Goal: Register for event/course

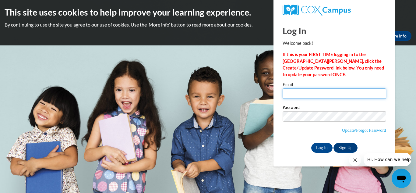
click at [299, 93] on input "Email" at bounding box center [335, 93] width 104 height 10
type input "[EMAIL_ADDRESS][DOMAIN_NAME]"
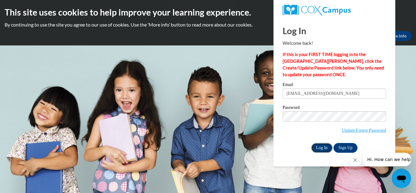
click at [325, 147] on input "Log In" at bounding box center [321, 148] width 21 height 10
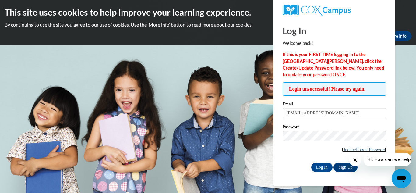
click at [344, 149] on link "Update/Forgot Password" at bounding box center [364, 149] width 44 height 5
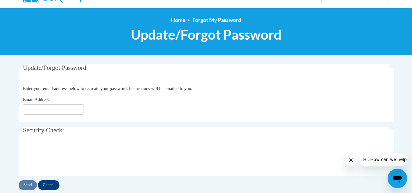
scroll to position [59, 0]
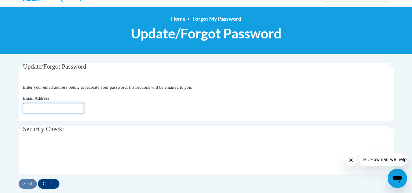
click at [55, 108] on input "Email Address" at bounding box center [53, 108] width 61 height 10
type input "aliciabhandoo@yahoo.com"
click at [38, 119] on fieldset "Update/Forgot Password Please enter your email address Enter your email address…" at bounding box center [206, 92] width 375 height 58
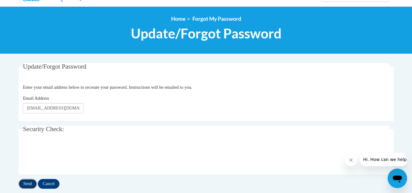
click at [29, 183] on input "Send" at bounding box center [28, 184] width 18 height 10
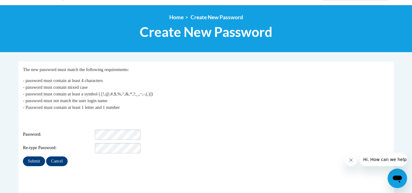
scroll to position [61, 0]
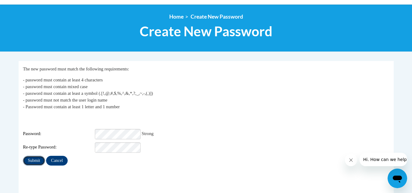
click at [34, 156] on input "Submit" at bounding box center [34, 161] width 22 height 10
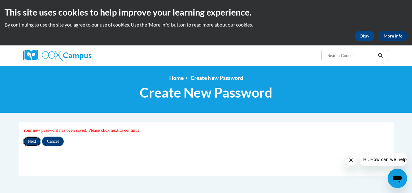
click at [33, 140] on input "Next" at bounding box center [32, 142] width 18 height 10
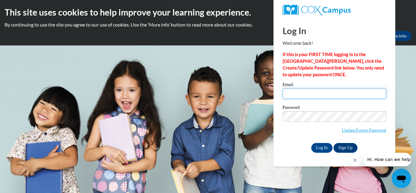
click at [288, 94] on input "Email" at bounding box center [335, 93] width 104 height 10
type input "[EMAIL_ADDRESS][DOMAIN_NAME]"
click at [267, 107] on body "This site uses cookies to help improve your learning experience. By continuing …" at bounding box center [208, 96] width 416 height 193
click at [346, 78] on div "Log In Welcome back! If this is your FIRST TIME logging in to the [GEOGRAPHIC_D…" at bounding box center [335, 85] width 104 height 134
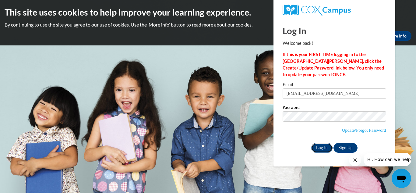
click at [321, 146] on input "Log In" at bounding box center [321, 148] width 21 height 10
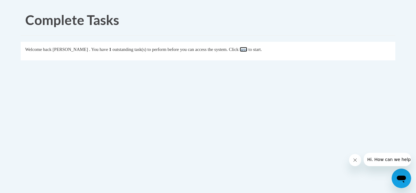
click at [247, 49] on link "here" at bounding box center [244, 49] width 8 height 5
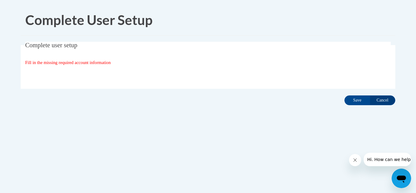
click at [199, 66] on fieldset "Complete user setup Fill in the missing required account information User Profi…" at bounding box center [208, 65] width 375 height 47
click at [35, 61] on span "Fill in the missing required account information" at bounding box center [68, 62] width 86 height 5
click at [416, 18] on body "Complete User Setup Complete user setup Fill in the missing required account in…" at bounding box center [208, 96] width 416 height 193
click at [155, 63] on div "Fill in the missing required account information" at bounding box center [208, 62] width 366 height 7
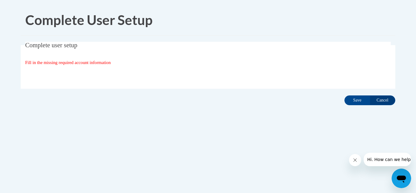
click at [50, 77] on div "Organization State and County | Estado y Condado de la organización Select Stat…" at bounding box center [208, 75] width 366 height 12
click at [64, 69] on fieldset "Complete user setup Fill in the missing required account information User Profi…" at bounding box center [208, 65] width 375 height 47
click at [386, 100] on input "Cancel" at bounding box center [383, 100] width 26 height 10
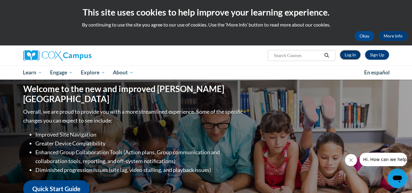
click at [351, 55] on link "Log In" at bounding box center [349, 55] width 21 height 10
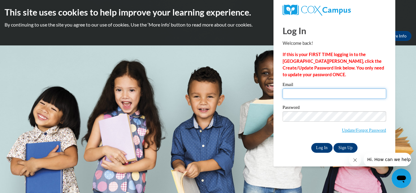
type input "aliciabhandoo@yahoo.com"
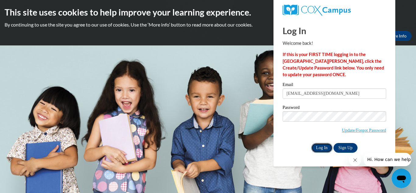
click at [318, 149] on input "Log In" at bounding box center [321, 148] width 21 height 10
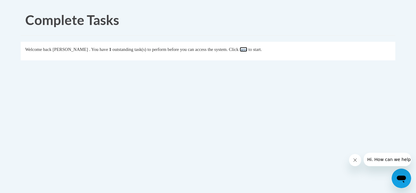
click at [247, 48] on link "here" at bounding box center [244, 49] width 8 height 5
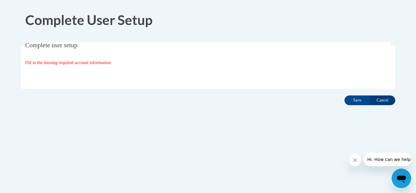
click at [416, 14] on body "Complete User Setup Complete user setup Fill in the missing required account in…" at bounding box center [208, 96] width 416 height 193
click at [402, 178] on icon "Open messaging window" at bounding box center [401, 179] width 9 height 7
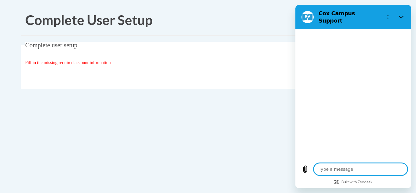
type textarea "x"
type textarea "w"
type textarea "x"
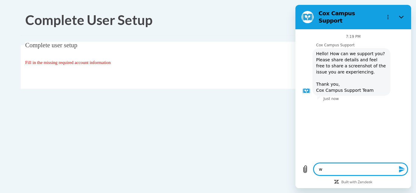
type textarea "wh"
type textarea "x"
type textarea "wha"
type textarea "x"
type textarea "what"
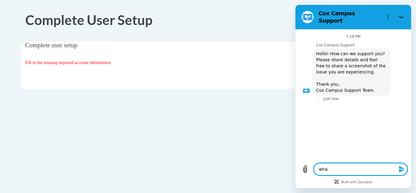
type textarea "x"
type textarea "what"
type textarea "x"
type textarea "what m"
type textarea "x"
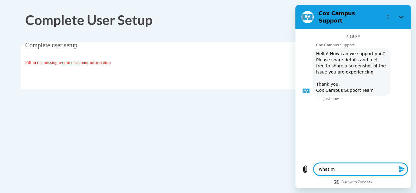
type textarea "what mi"
type textarea "x"
type textarea "what mis"
type textarea "x"
type textarea "what miss"
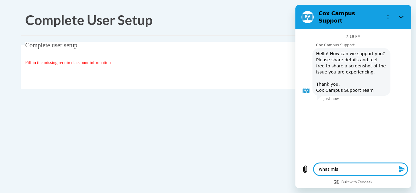
type textarea "x"
type textarea "what missi"
type textarea "x"
type textarea "what missin"
type textarea "x"
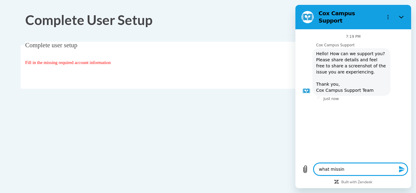
type textarea "what missing"
type textarea "x"
type textarea "what missing"
type textarea "x"
type textarea "what missing"
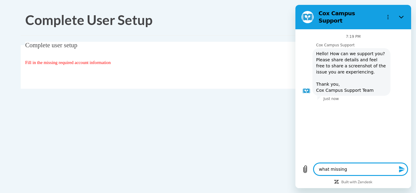
type textarea "x"
type textarea "what missin"
type textarea "x"
type textarea "what missi"
type textarea "x"
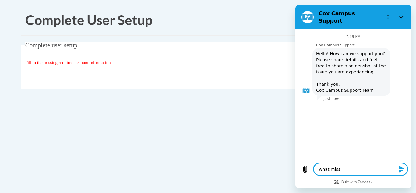
type textarea "what miss"
type textarea "x"
type textarea "what mis"
type textarea "x"
type textarea "what mi"
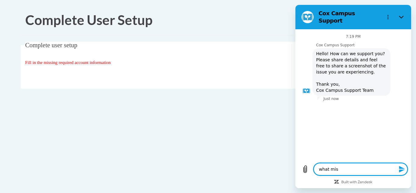
type textarea "x"
type textarea "what m"
type textarea "x"
type textarea "what"
type textarea "x"
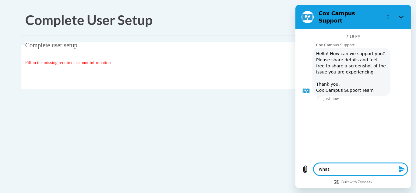
type textarea "what"
type textarea "x"
type textarea "wha"
type textarea "x"
type textarea "wh"
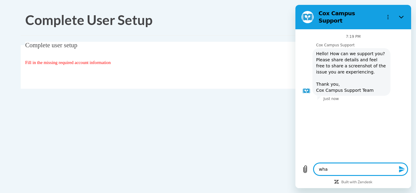
type textarea "x"
type textarea "w"
type textarea "x"
type textarea "w"
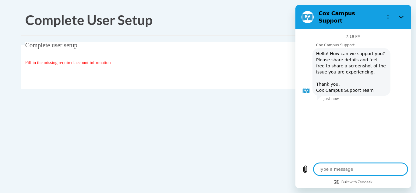
type textarea "x"
type textarea "wh"
type textarea "x"
type textarea "whe"
type textarea "x"
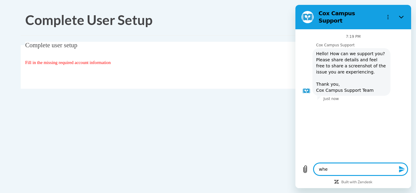
type textarea "wher"
type textarea "x"
type textarea "where"
type textarea "x"
type textarea "where"
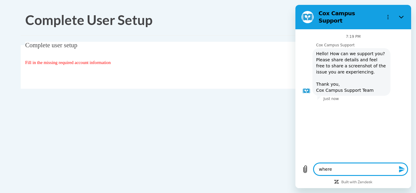
type textarea "x"
type textarea "where d"
type textarea "x"
type textarea "where do"
type textarea "x"
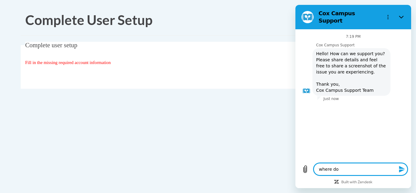
type textarea "where do"
type textarea "x"
type textarea "where do I"
type textarea "x"
type textarea "where do I"
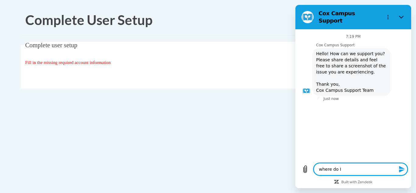
type textarea "x"
type textarea "where do I f"
type textarea "x"
type textarea "where do I fi"
type textarea "x"
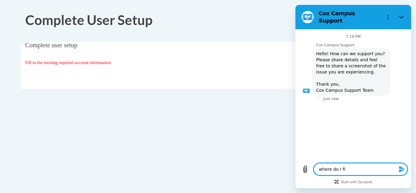
type textarea "where do I fil"
type textarea "x"
type textarea "where do I fill"
type textarea "x"
type textarea "where do I fill"
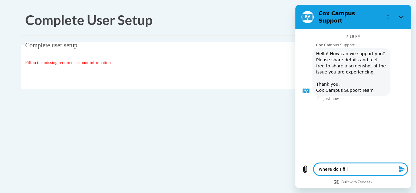
type textarea "x"
type textarea "where do I fill i"
type textarea "x"
type textarea "where do I fill in"
type textarea "x"
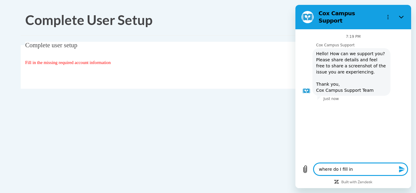
type textarea "where do I fill in"
type textarea "x"
type textarea "where do I fill in t"
type textarea "x"
type textarea "where do I fill in th"
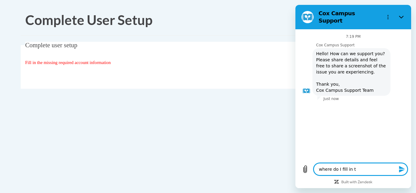
type textarea "x"
type textarea "where do I fill in the"
type textarea "x"
type textarea "where do I fill in the"
type textarea "x"
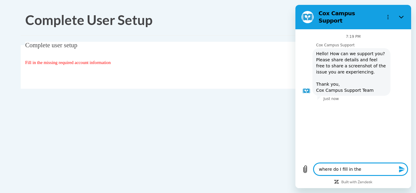
type textarea "where do I fill in the r"
type textarea "x"
type textarea "where do I fill in the re"
type textarea "x"
type textarea "where do I fill in the req"
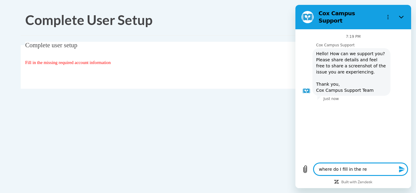
type textarea "x"
type textarea "where do I fill in the requ"
type textarea "x"
type textarea "where do I fill in the requi"
type textarea "x"
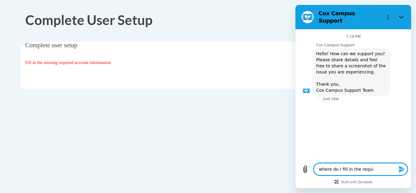
type textarea "where do I fill in the requir"
type textarea "x"
type textarea "where do I fill in the require"
type textarea "x"
type textarea "where do I fill in the required"
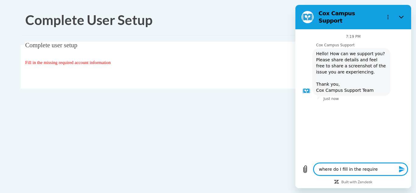
type textarea "x"
type textarea "where do I fill in the required"
type textarea "x"
type textarea "where do I fill in the required a"
type textarea "x"
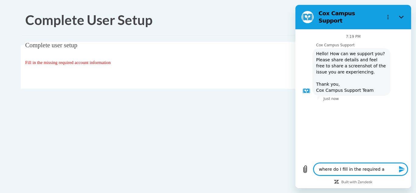
type textarea "where do I fill in the required ac"
type textarea "x"
type textarea "where do I fill in the required acc"
type textarea "x"
type textarea "where do I fill in the required acco"
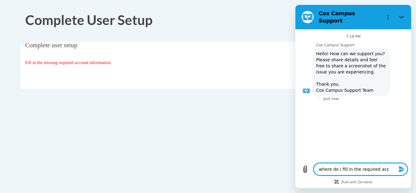
type textarea "x"
type textarea "where do I fill in the required accou"
type textarea "x"
type textarea "where do I fill in the required accoun"
type textarea "x"
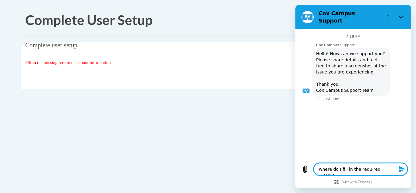
type textarea "where do I fill in the required account"
type textarea "x"
type textarea "where do I fill in the required account"
type textarea "x"
type textarea "where do I fill in the required account i"
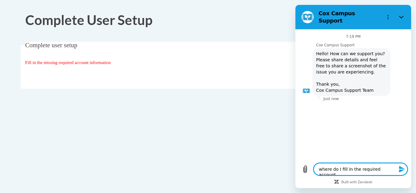
type textarea "x"
type textarea "where do I fill in the required account in"
type textarea "x"
type textarea "where do I fill in the required account inf"
type textarea "x"
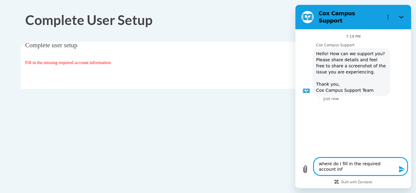
type textarea "where do I fill in the required account info"
type textarea "x"
type textarea "where do I fill in the required account infor"
type textarea "x"
type textarea "where do I fill in the required account inform"
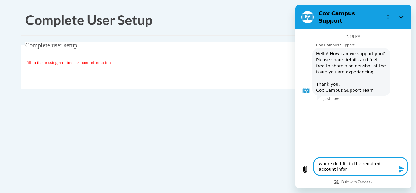
type textarea "x"
type textarea "where do I fill in the required account informa"
type textarea "x"
type textarea "where do I fill in the required account informat"
type textarea "x"
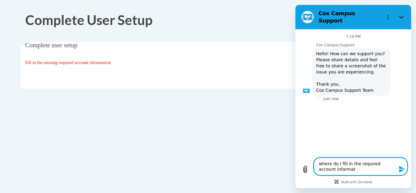
type textarea "where do I fill in the required account informati"
type textarea "x"
type textarea "where do I fill in the required account informatio"
type textarea "x"
type textarea "where do I fill in the required account information"
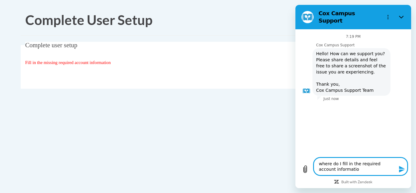
type textarea "x"
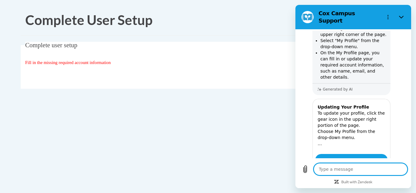
type textarea "x"
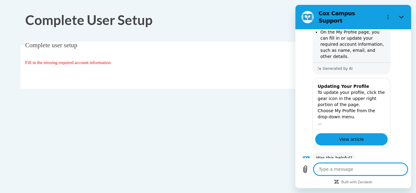
scroll to position [140, 0]
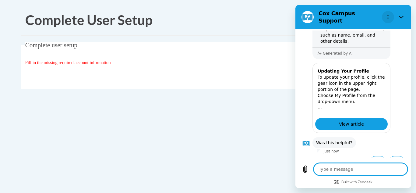
click at [388, 17] on circle "Options menu" at bounding box center [388, 17] width 1 height 1
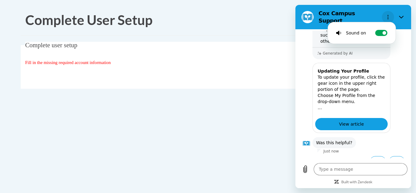
click at [388, 17] on circle "Options menu" at bounding box center [388, 17] width 1 height 1
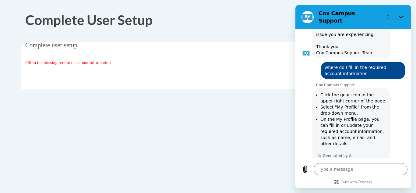
scroll to position [35, 0]
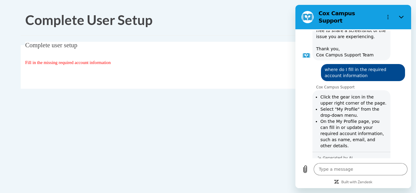
click at [251, 37] on div "Complete User Setup Complete user setup Fill in the missing required account in…" at bounding box center [208, 74] width 384 height 139
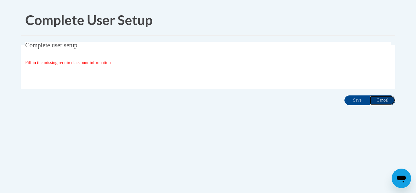
click at [388, 99] on input "Cancel" at bounding box center [383, 100] width 26 height 10
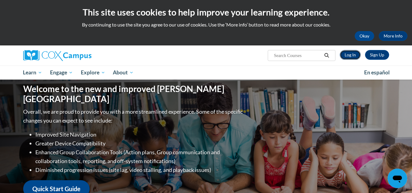
click at [349, 55] on link "Log In" at bounding box center [349, 55] width 21 height 10
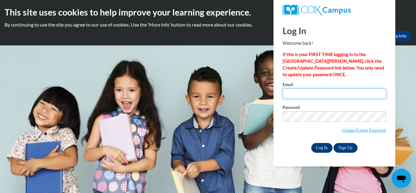
type input "aliciabhandoo@yahoo.com"
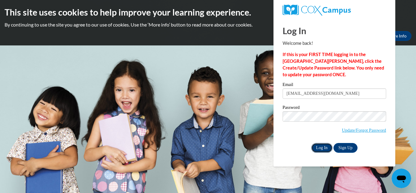
click at [320, 148] on input "Log In" at bounding box center [321, 148] width 21 height 10
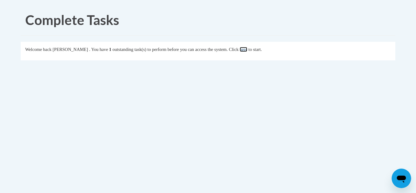
click at [247, 51] on link "here" at bounding box center [244, 49] width 8 height 5
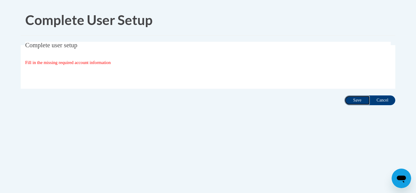
click at [354, 101] on input "Save" at bounding box center [358, 100] width 26 height 10
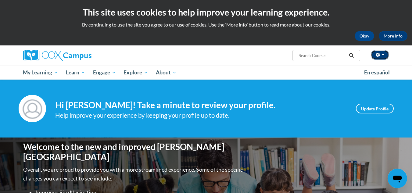
click at [382, 55] on span "button" at bounding box center [383, 54] width 2 height 1
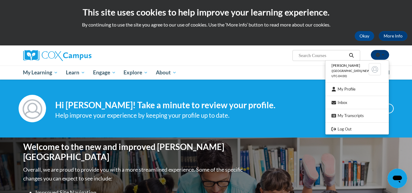
click at [382, 55] on span "button" at bounding box center [383, 54] width 2 height 1
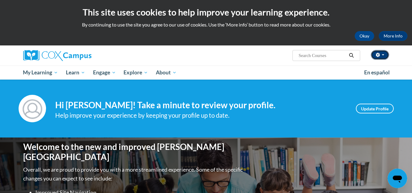
click at [382, 55] on span "button" at bounding box center [383, 54] width 2 height 1
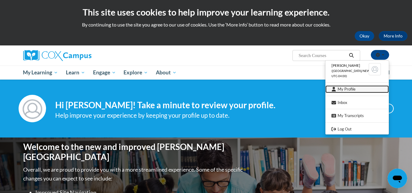
click at [360, 91] on link "My Profile" at bounding box center [356, 89] width 63 height 8
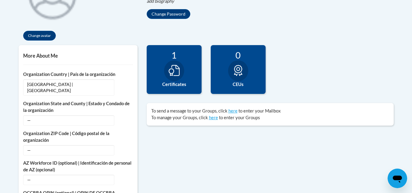
scroll to position [177, 0]
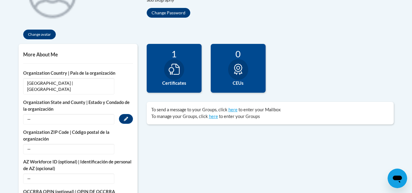
click at [31, 114] on span "—" at bounding box center [68, 119] width 91 height 10
click at [126, 117] on icon "Custom profile fields" at bounding box center [126, 119] width 4 height 4
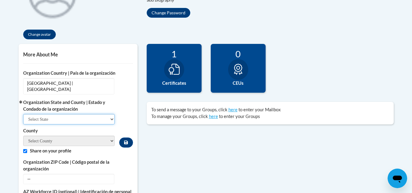
click at [112, 114] on select "Select State Alabama Alaska Arizona Arkansas California Colorado Connecticut De…" at bounding box center [69, 119] width 92 height 10
select select "Georgia"
click at [23, 114] on select "Select State Alabama Alaska Arizona Arkansas California Colorado Connecticut De…" at bounding box center [69, 119] width 92 height 10
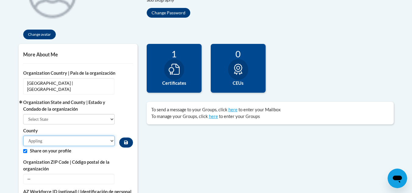
click at [55, 136] on select "Appling Atkinson Bacon Baker Baldwin Banks Barrow Bartow Ben Hill Berrien Bibb …" at bounding box center [69, 141] width 92 height 10
select select "Hall"
click at [23, 136] on select "Appling Atkinson Bacon Baker Baldwin Banks Barrow Bartow Ben Hill Berrien Bibb …" at bounding box center [69, 141] width 92 height 10
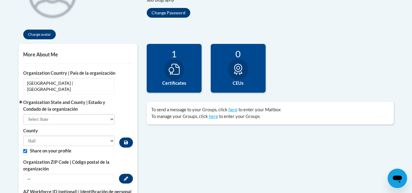
click at [50, 174] on span "—" at bounding box center [68, 179] width 91 height 10
click at [127, 176] on icon "Custom profile fields" at bounding box center [126, 178] width 4 height 4
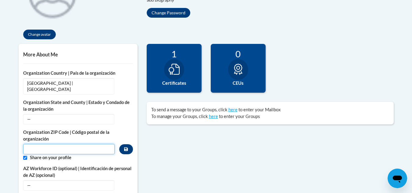
click at [80, 147] on input "Metadata input" at bounding box center [69, 149] width 92 height 10
click at [89, 114] on span "—" at bounding box center [68, 119] width 91 height 10
click at [131, 114] on button "Edit" at bounding box center [126, 119] width 14 height 10
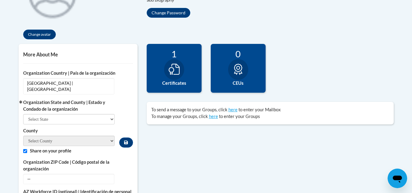
drag, startPoint x: 131, startPoint y: 113, endPoint x: 127, endPoint y: 113, distance: 3.4
click at [129, 113] on div "Organization State and County | Estado y Condado de la organización Select Stat…" at bounding box center [78, 123] width 110 height 48
click at [111, 114] on select "Select State Alabama Alaska Arizona Arkansas California Colorado Connecticut De…" at bounding box center [69, 119] width 92 height 10
select select "Georgia"
click at [23, 114] on select "Select State Alabama Alaska Arizona Arkansas California Colorado Connecticut De…" at bounding box center [69, 119] width 92 height 10
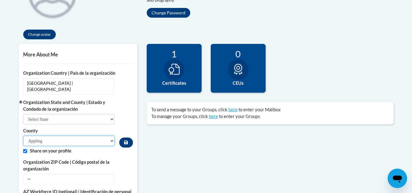
click at [82, 136] on select "Appling Atkinson Bacon Baker Baldwin Banks Barrow Bartow Ben Hill Berrien Bibb …" at bounding box center [69, 141] width 92 height 10
select select "Hall"
click at [23, 136] on select "Appling Atkinson Bacon Baker Baldwin Banks Barrow Bartow Ben Hill Berrien Bibb …" at bounding box center [69, 141] width 92 height 10
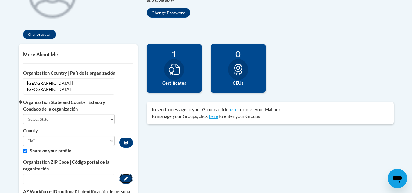
click at [125, 176] on icon "Custom profile fields" at bounding box center [126, 178] width 4 height 4
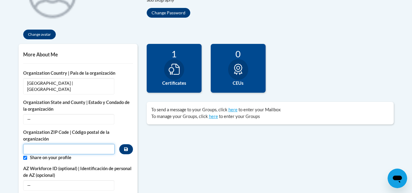
click at [53, 144] on input "Metadata input" at bounding box center [69, 149] width 92 height 10
type input "30506"
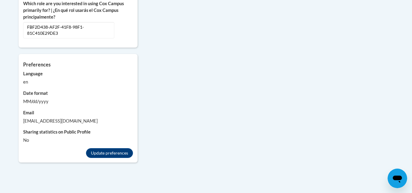
scroll to position [425, 0]
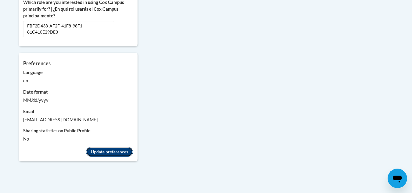
click at [126, 147] on button "Update preferences" at bounding box center [109, 152] width 47 height 10
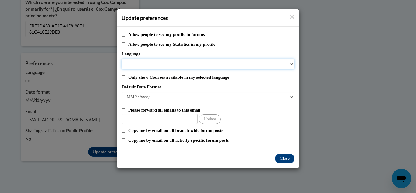
click at [197, 65] on select "Language" at bounding box center [208, 64] width 173 height 10
click at [291, 64] on select "Language" at bounding box center [208, 64] width 173 height 10
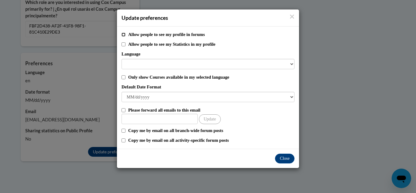
click at [123, 34] on input "Allow people to see my profile in forums" at bounding box center [124, 35] width 4 height 4
checkbox input "true"
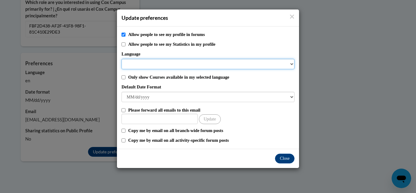
click at [130, 63] on select "Language" at bounding box center [208, 64] width 173 height 10
click at [293, 63] on select "Language" at bounding box center [208, 64] width 173 height 10
click at [292, 63] on select "Language" at bounding box center [208, 64] width 173 height 10
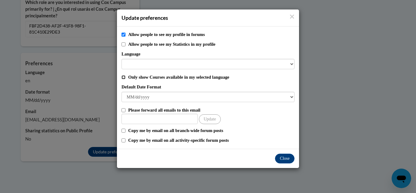
click at [123, 76] on input "Only show Courses available in my selected language" at bounding box center [124, 77] width 4 height 4
checkbox input "true"
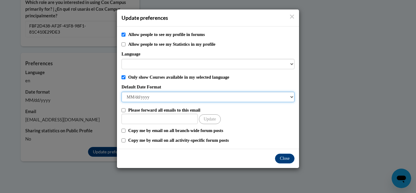
click at [156, 98] on select "M/d/yyyy M/d/yy MM/dd/yy MM/dd/yyyy yy/MM/dd yyyy-MM-dd dd-MMM-yyyy dd/MM/yyyy …" at bounding box center [208, 97] width 173 height 10
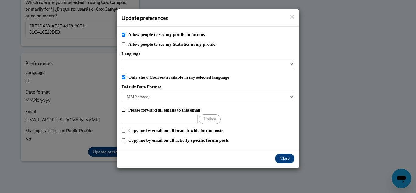
click at [123, 109] on input "Please forward all emails to this email" at bounding box center [124, 110] width 4 height 4
checkbox input "true"
click at [126, 117] on input "Other Email" at bounding box center [160, 119] width 76 height 10
type input "[EMAIL_ADDRESS][DOMAIN_NAME]"
click at [124, 141] on input "Copy me by email on all activity-specific forum posts" at bounding box center [124, 140] width 4 height 4
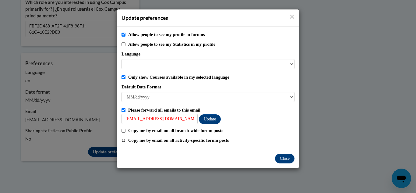
checkbox input "true"
click at [284, 159] on button "Close" at bounding box center [285, 159] width 20 height 10
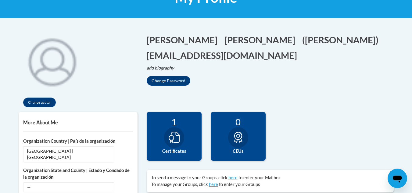
scroll to position [103, 0]
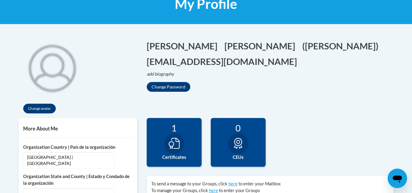
click at [176, 140] on icon at bounding box center [174, 143] width 11 height 11
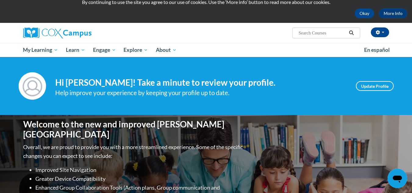
scroll to position [21, 0]
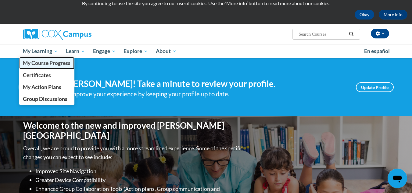
click at [40, 64] on span "My Course Progress" at bounding box center [47, 63] width 48 height 6
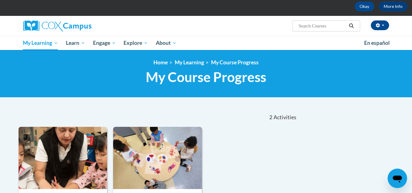
scroll to position [28, 0]
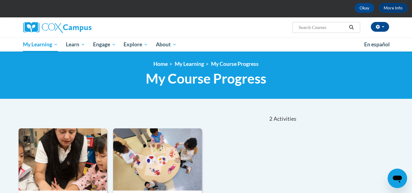
drag, startPoint x: 414, startPoint y: 51, endPoint x: 407, endPoint y: 62, distance: 13.1
click at [407, 62] on html "This site uses cookies to help improve your learning experience. By continuing …" at bounding box center [206, 68] width 412 height 193
click at [305, 28] on input "Search..." at bounding box center [322, 27] width 49 height 7
type input "power of language for infants and toddlers"
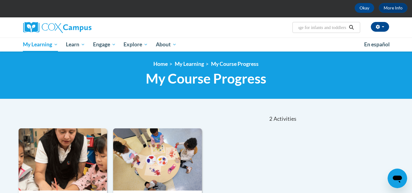
scroll to position [0, 37]
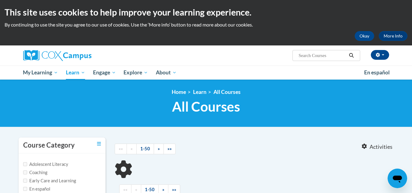
type input "power of language for infants and toddlers"
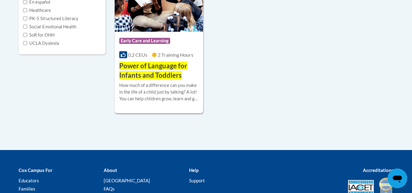
scroll to position [189, 0]
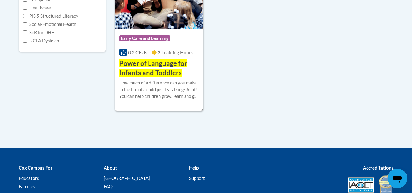
click at [150, 66] on span "Power of Language for Infants and Toddlers" at bounding box center [153, 68] width 68 height 18
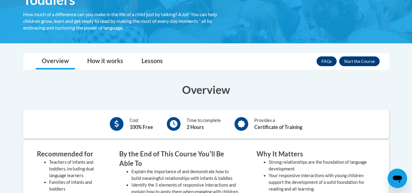
scroll to position [137, 0]
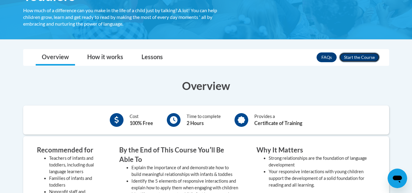
click at [370, 59] on button "Enroll" at bounding box center [359, 57] width 41 height 10
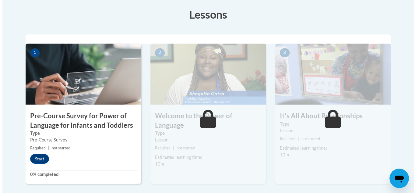
scroll to position [167, 0]
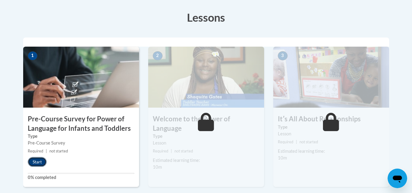
click at [37, 159] on button "Start" at bounding box center [37, 162] width 19 height 10
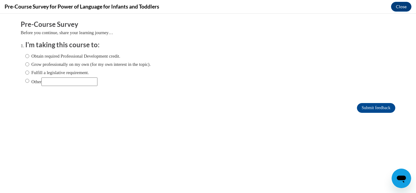
scroll to position [0, 0]
click at [25, 55] on input "Obtain required Professional Development credit." at bounding box center [27, 56] width 4 height 7
radio input "true"
click at [384, 106] on input "Submit feedback" at bounding box center [376, 108] width 38 height 10
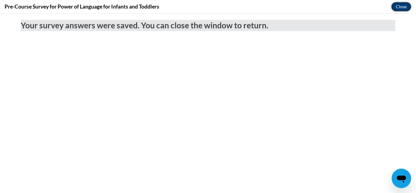
click at [402, 7] on button "Close" at bounding box center [401, 7] width 20 height 10
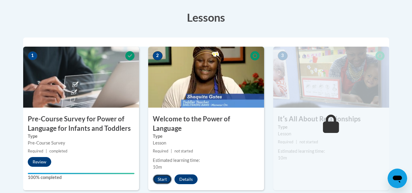
click at [162, 174] on button "Start" at bounding box center [162, 179] width 19 height 10
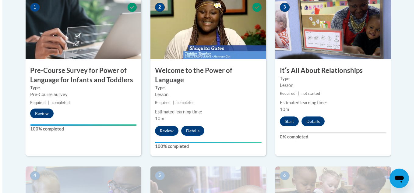
scroll to position [218, 0]
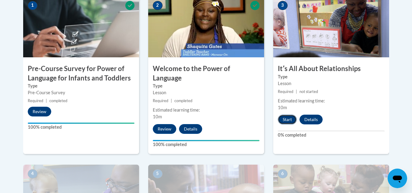
click at [283, 119] on button "Start" at bounding box center [287, 120] width 19 height 10
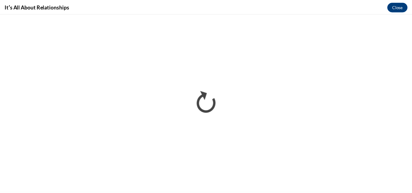
scroll to position [0, 0]
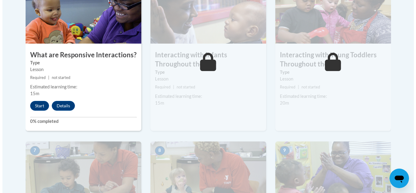
scroll to position [401, 0]
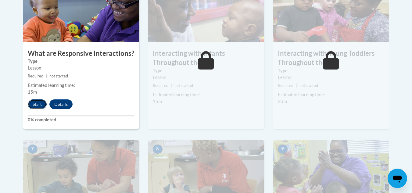
click at [35, 99] on button "Start" at bounding box center [37, 104] width 19 height 10
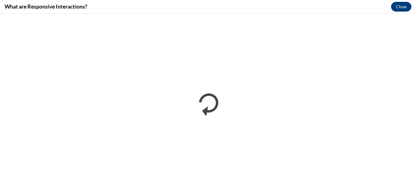
scroll to position [0, 0]
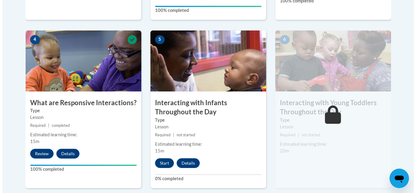
scroll to position [353, 0]
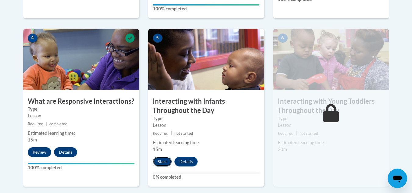
click at [158, 157] on button "Start" at bounding box center [162, 162] width 19 height 10
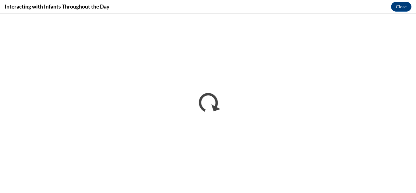
scroll to position [0, 0]
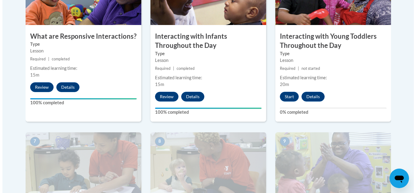
scroll to position [423, 0]
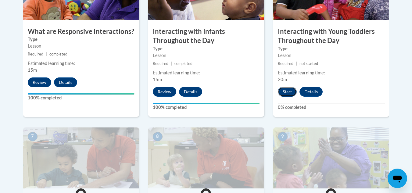
click at [285, 87] on button "Start" at bounding box center [287, 92] width 19 height 10
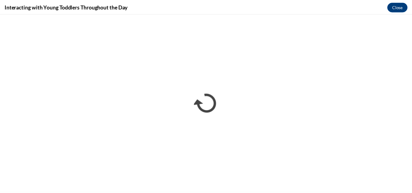
scroll to position [0, 0]
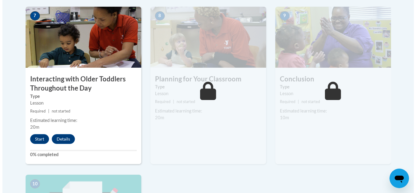
scroll to position [545, 0]
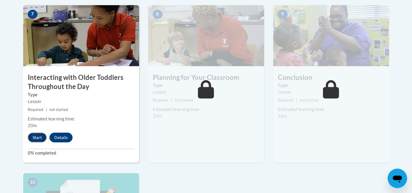
click at [38, 133] on button "Start" at bounding box center [37, 138] width 19 height 10
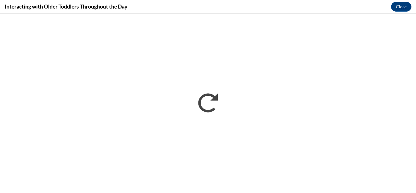
scroll to position [0, 0]
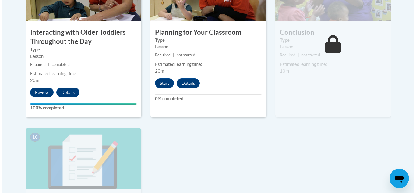
scroll to position [592, 0]
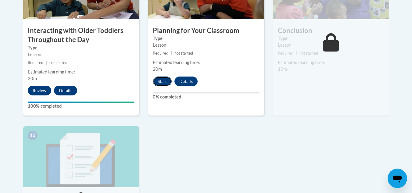
click at [162, 76] on button "Start" at bounding box center [162, 81] width 19 height 10
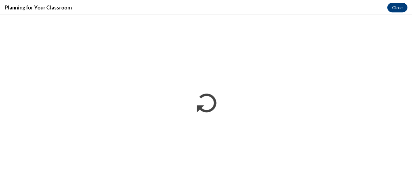
scroll to position [0, 0]
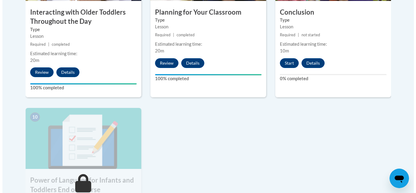
scroll to position [589, 0]
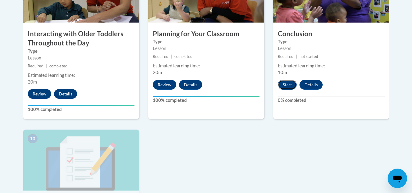
click at [281, 80] on button "Start" at bounding box center [287, 85] width 19 height 10
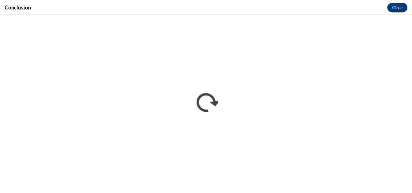
scroll to position [0, 0]
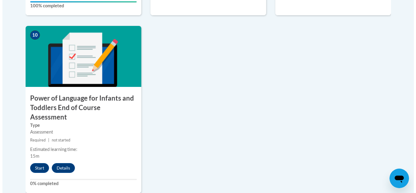
scroll to position [703, 0]
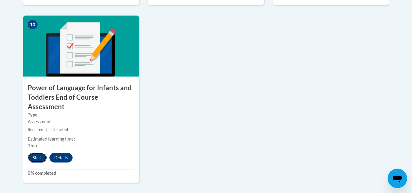
click at [33, 153] on button "Start" at bounding box center [37, 158] width 19 height 10
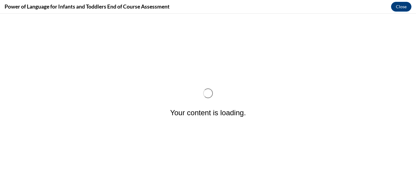
scroll to position [0, 0]
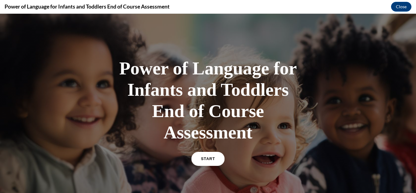
click at [206, 156] on link "START" at bounding box center [207, 159] width 33 height 14
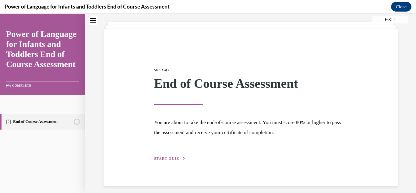
scroll to position [37, 0]
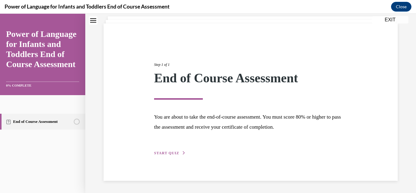
click at [159, 153] on span "START QUIZ" at bounding box center [166, 153] width 25 height 4
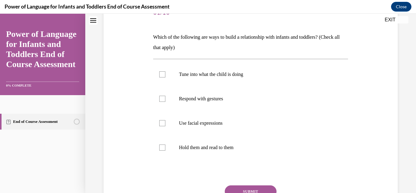
scroll to position [83, 0]
click at [164, 74] on div at bounding box center [162, 75] width 6 height 6
click at [164, 74] on input "Tune into what the child is doing" at bounding box center [162, 75] width 6 height 6
checkbox input "true"
click at [162, 101] on div at bounding box center [162, 99] width 6 height 6
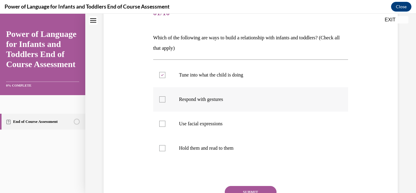
click at [162, 101] on input "Respond with gestures" at bounding box center [162, 99] width 6 height 6
checkbox input "true"
click at [161, 125] on div at bounding box center [162, 124] width 6 height 6
click at [161, 125] on input "Use facial expressions" at bounding box center [162, 124] width 6 height 6
checkbox input "true"
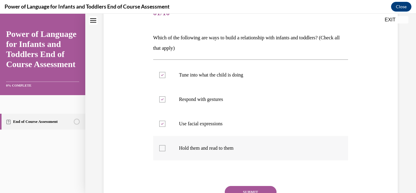
click at [162, 148] on div at bounding box center [162, 148] width 6 height 6
click at [162, 148] on input "Hold them and read to them" at bounding box center [162, 148] width 6 height 6
checkbox input "true"
click at [227, 190] on button "SUBMIT" at bounding box center [251, 192] width 52 height 12
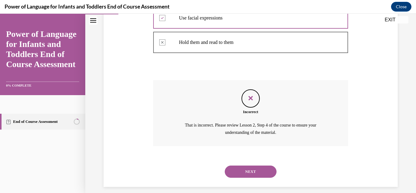
scroll to position [195, 0]
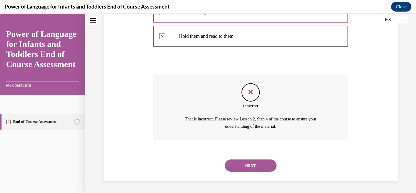
click at [256, 166] on button "NEXT" at bounding box center [251, 165] width 52 height 12
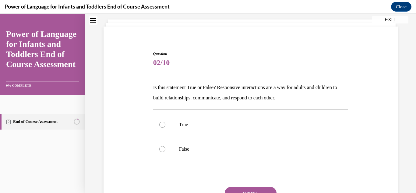
scroll to position [41, 0]
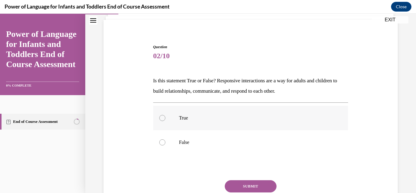
click at [163, 116] on div at bounding box center [162, 118] width 6 height 6
click at [163, 116] on input "True" at bounding box center [162, 118] width 6 height 6
radio input "true"
click at [251, 184] on button "SUBMIT" at bounding box center [251, 186] width 52 height 12
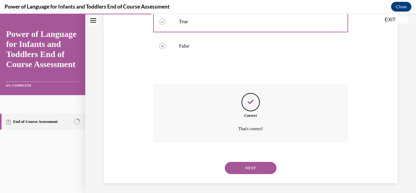
scroll to position [139, 0]
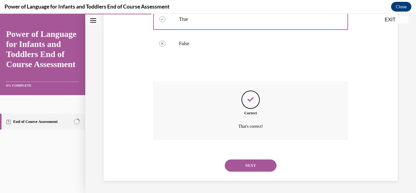
click at [264, 168] on button "NEXT" at bounding box center [251, 165] width 52 height 12
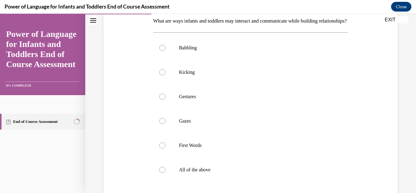
scroll to position [101, 0]
click at [163, 50] on div at bounding box center [162, 47] width 6 height 6
click at [163, 50] on input "Babbling" at bounding box center [162, 47] width 6 height 6
radio input "true"
click at [161, 75] on div at bounding box center [162, 72] width 6 height 6
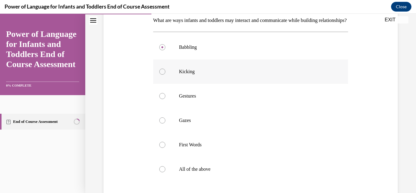
click at [161, 75] on input "Kicking" at bounding box center [162, 72] width 6 height 6
radio input "true"
click at [161, 99] on div at bounding box center [162, 96] width 6 height 6
click at [161, 99] on input "Gestures" at bounding box center [162, 96] width 6 height 6
radio input "true"
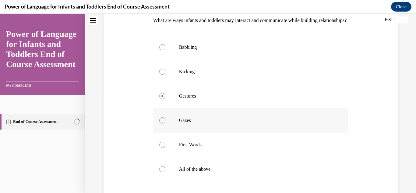
click at [161, 123] on div at bounding box center [162, 120] width 6 height 6
click at [161, 123] on input "Gazes" at bounding box center [162, 120] width 6 height 6
radio input "true"
click at [161, 148] on div at bounding box center [162, 145] width 6 height 6
click at [161, 148] on input "First Words" at bounding box center [162, 145] width 6 height 6
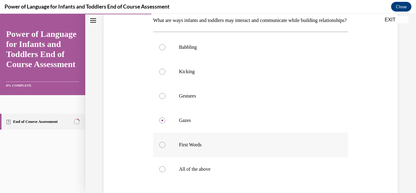
radio input "true"
click at [162, 172] on div at bounding box center [162, 169] width 6 height 6
click at [162, 172] on input "All of the above" at bounding box center [162, 169] width 6 height 6
radio input "true"
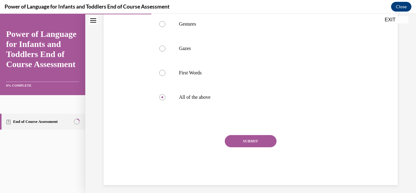
scroll to position [185, 0]
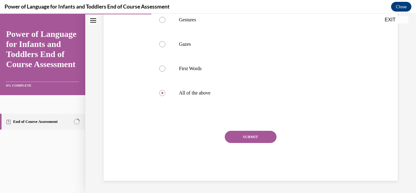
click at [269, 139] on button "SUBMIT" at bounding box center [251, 137] width 52 height 12
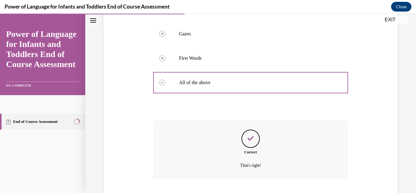
scroll to position [237, 0]
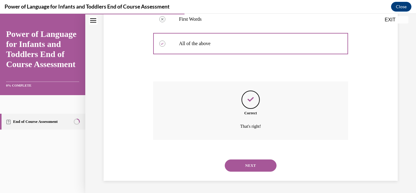
click at [261, 167] on button "NEXT" at bounding box center [251, 165] width 52 height 12
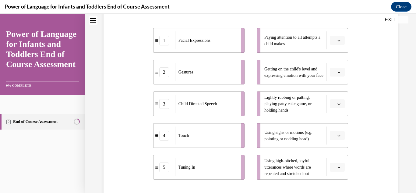
scroll to position [119, 0]
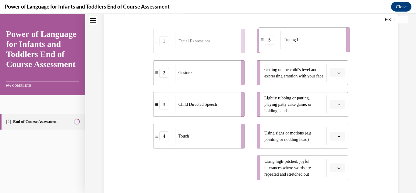
drag, startPoint x: 213, startPoint y: 171, endPoint x: 318, endPoint y: 43, distance: 165.6
click at [318, 43] on div "Tuning In" at bounding box center [312, 40] width 62 height 18
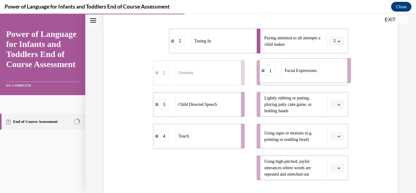
drag, startPoint x: 195, startPoint y: 170, endPoint x: 301, endPoint y: 73, distance: 144.1
click at [301, 73] on span "Facial Expressions" at bounding box center [301, 70] width 32 height 6
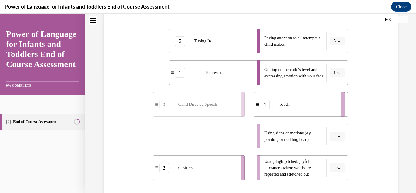
drag, startPoint x: 205, startPoint y: 140, endPoint x: 307, endPoint y: 109, distance: 106.1
click at [307, 109] on div "Touch" at bounding box center [307, 104] width 62 height 18
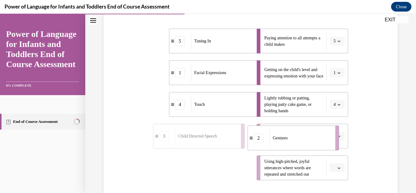
drag, startPoint x: 207, startPoint y: 170, endPoint x: 307, endPoint y: 138, distance: 105.2
click at [307, 138] on div "Gestures" at bounding box center [301, 138] width 62 height 18
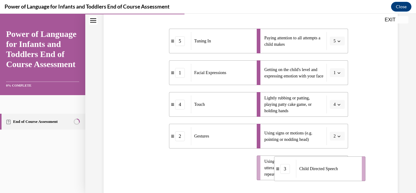
drag, startPoint x: 179, startPoint y: 171, endPoint x: 300, endPoint y: 172, distance: 121.0
click at [301, 172] on div "Child Directed Speech" at bounding box center [327, 169] width 62 height 18
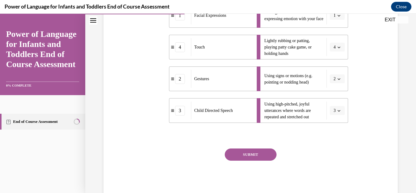
scroll to position [194, 0]
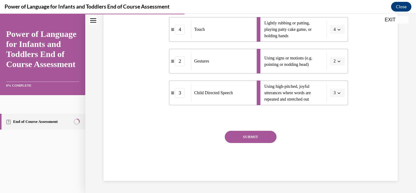
click at [270, 136] on button "SUBMIT" at bounding box center [251, 137] width 52 height 12
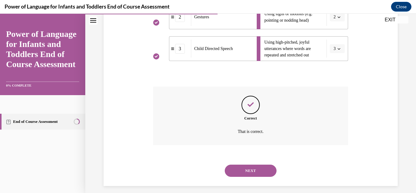
scroll to position [243, 0]
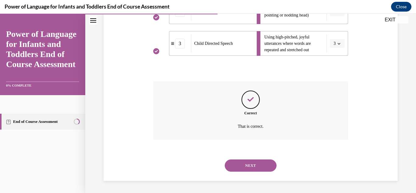
click at [258, 162] on button "NEXT" at bounding box center [251, 165] width 52 height 12
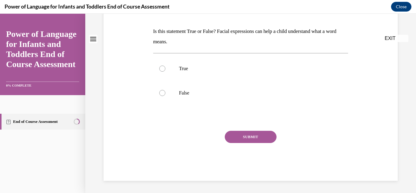
scroll to position [0, 0]
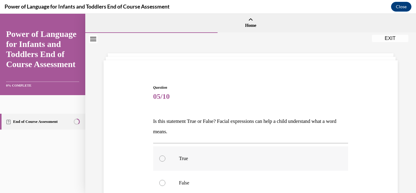
click at [161, 158] on div at bounding box center [162, 158] width 6 height 6
click at [161, 158] on input "True" at bounding box center [162, 158] width 6 height 6
radio input "true"
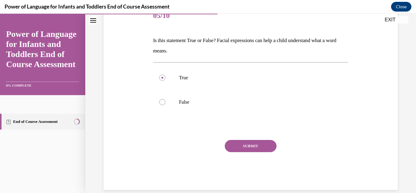
scroll to position [84, 0]
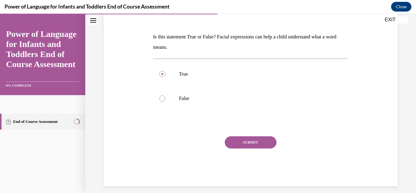
click at [268, 141] on button "SUBMIT" at bounding box center [251, 142] width 52 height 12
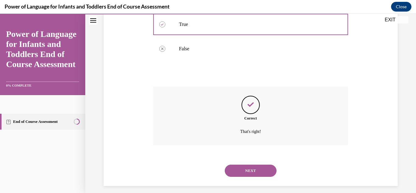
scroll to position [139, 0]
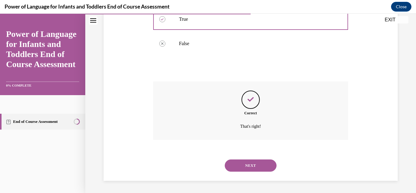
click at [263, 161] on button "NEXT" at bounding box center [251, 165] width 52 height 12
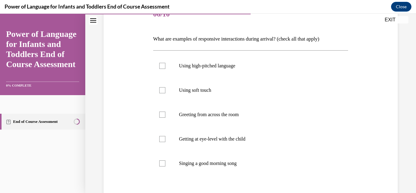
scroll to position [83, 0]
click at [161, 137] on div at bounding box center [162, 138] width 6 height 6
click at [161, 137] on input "Getting at eye-level with the child" at bounding box center [162, 138] width 6 height 6
checkbox input "true"
click at [161, 162] on div at bounding box center [162, 163] width 6 height 6
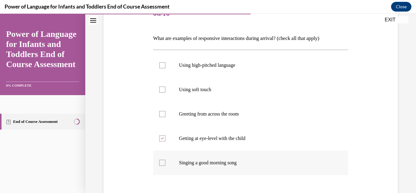
click at [161, 162] on input "Singing a good morning song" at bounding box center [162, 163] width 6 height 6
checkbox input "true"
click at [161, 88] on div at bounding box center [162, 90] width 6 height 6
click at [161, 88] on input "Using soft touch" at bounding box center [162, 90] width 6 height 6
checkbox input "true"
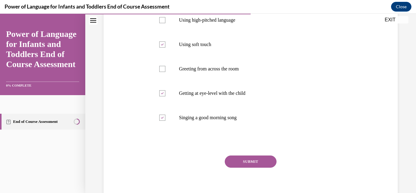
scroll to position [153, 0]
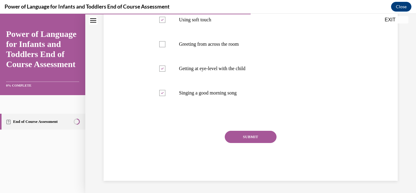
click at [265, 134] on button "SUBMIT" at bounding box center [251, 137] width 52 height 12
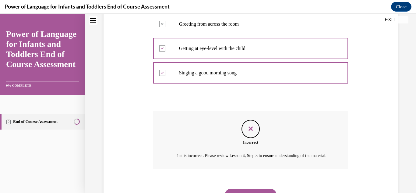
scroll to position [209, 0]
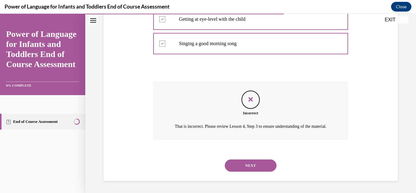
click at [260, 167] on button "NEXT" at bounding box center [251, 165] width 52 height 12
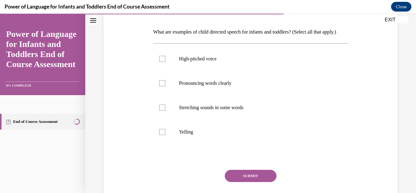
scroll to position [91, 0]
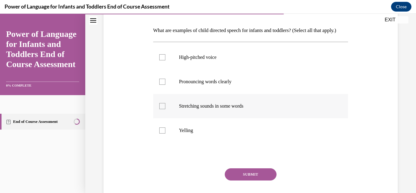
click at [162, 109] on div at bounding box center [162, 106] width 6 height 6
click at [162, 109] on input "Stretching sounds in some words" at bounding box center [162, 106] width 6 height 6
checkbox input "true"
click at [161, 85] on div at bounding box center [162, 82] width 6 height 6
click at [161, 85] on input "Pronouncing words clearly" at bounding box center [162, 82] width 6 height 6
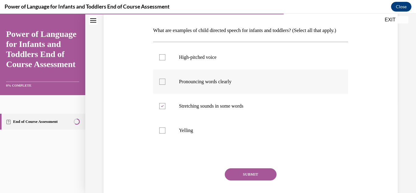
checkbox input "true"
click at [238, 180] on button "SUBMIT" at bounding box center [251, 174] width 52 height 12
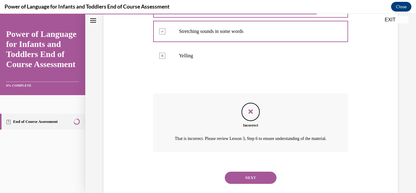
scroll to position [195, 0]
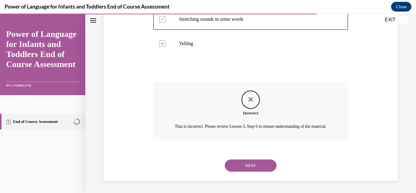
click at [265, 163] on button "NEXT" at bounding box center [251, 165] width 52 height 12
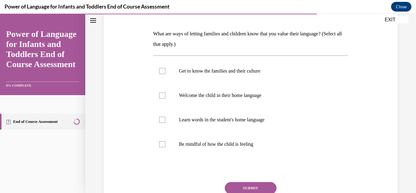
scroll to position [94, 0]
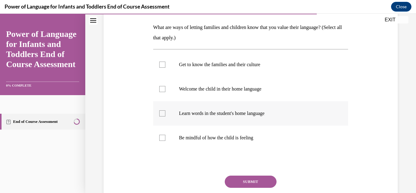
drag, startPoint x: 163, startPoint y: 114, endPoint x: 163, endPoint y: 108, distance: 5.8
click at [163, 114] on div at bounding box center [162, 113] width 6 height 6
click at [163, 114] on input "Learn words in the student's home language" at bounding box center [162, 113] width 6 height 6
checkbox input "true"
click at [161, 90] on div at bounding box center [162, 89] width 6 height 6
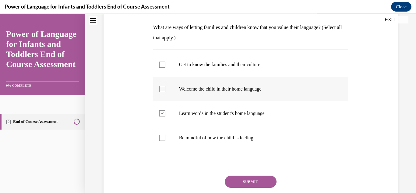
click at [161, 90] on input "Welcome the child in their home language" at bounding box center [162, 89] width 6 height 6
checkbox input "true"
click at [161, 63] on div at bounding box center [162, 65] width 6 height 6
click at [161, 63] on input "Get to know the families and their culture" at bounding box center [162, 65] width 6 height 6
checkbox input "true"
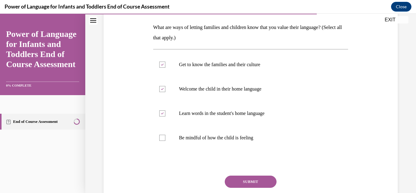
click at [234, 180] on button "SUBMIT" at bounding box center [251, 182] width 52 height 12
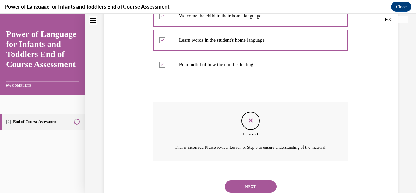
scroll to position [195, 0]
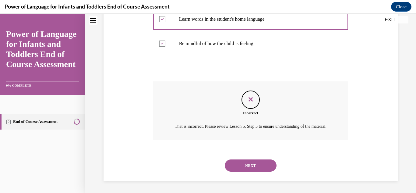
click at [267, 163] on button "NEXT" at bounding box center [251, 165] width 52 height 12
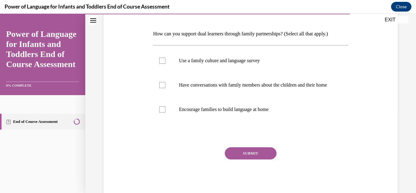
scroll to position [89, 0]
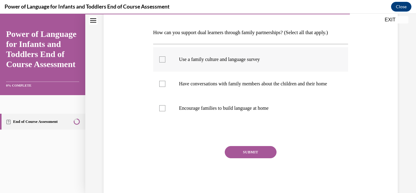
click at [162, 59] on div at bounding box center [162, 59] width 6 height 6
click at [162, 59] on input "Use a family culture and language survey" at bounding box center [162, 59] width 6 height 6
checkbox input "true"
click at [161, 87] on div at bounding box center [162, 84] width 6 height 6
click at [161, 87] on input "Have conversations with family members about the children and their home" at bounding box center [162, 84] width 6 height 6
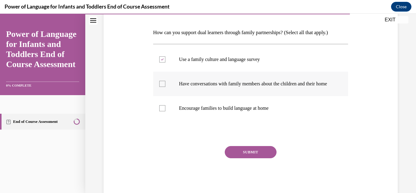
checkbox input "true"
click at [162, 111] on div at bounding box center [162, 108] width 6 height 6
click at [162, 111] on input "Encourage families to build language at home" at bounding box center [162, 108] width 6 height 6
checkbox input "true"
click at [234, 154] on button "SUBMIT" at bounding box center [251, 152] width 52 height 12
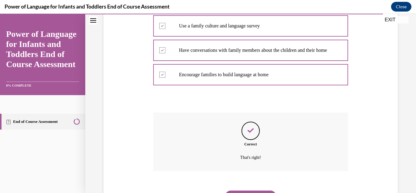
scroll to position [159, 0]
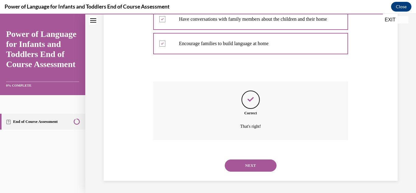
click at [240, 166] on button "NEXT" at bounding box center [251, 165] width 52 height 12
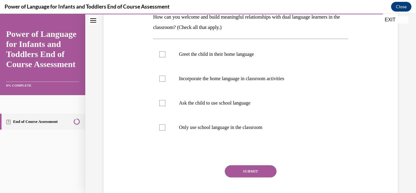
scroll to position [105, 0]
click at [162, 52] on div at bounding box center [162, 54] width 6 height 6
click at [162, 52] on input "Greet the child in their home language" at bounding box center [162, 54] width 6 height 6
checkbox input "true"
click at [162, 77] on div at bounding box center [162, 78] width 6 height 6
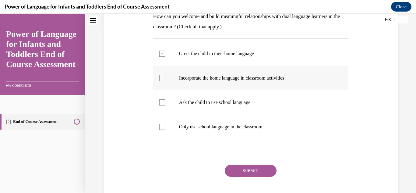
click at [162, 77] on input "Incorporate the home language in classroom activities" at bounding box center [162, 78] width 6 height 6
checkbox input "true"
click at [232, 172] on button "SUBMIT" at bounding box center [251, 171] width 52 height 12
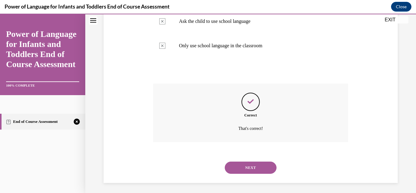
scroll to position [188, 0]
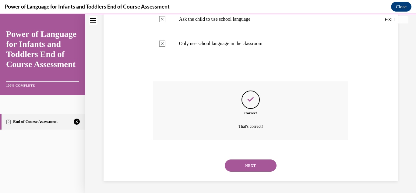
click at [233, 166] on button "NEXT" at bounding box center [251, 165] width 52 height 12
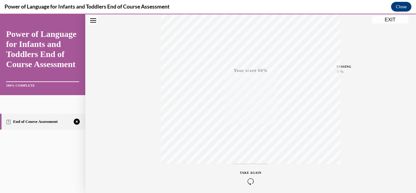
scroll to position [133, 0]
click at [247, 156] on icon "button" at bounding box center [251, 155] width 22 height 7
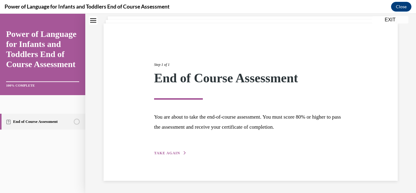
scroll to position [37, 0]
click at [161, 151] on span "TAKE AGAIN" at bounding box center [167, 153] width 26 height 4
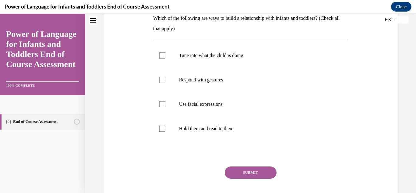
scroll to position [104, 0]
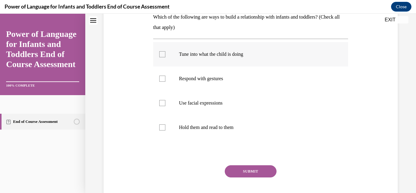
click at [160, 54] on div at bounding box center [162, 54] width 6 height 6
click at [160, 54] on input "Tune into what the child is doing" at bounding box center [162, 54] width 6 height 6
checkbox input "true"
click at [162, 80] on div at bounding box center [162, 79] width 6 height 6
click at [162, 80] on input "Respond with gestures" at bounding box center [162, 79] width 6 height 6
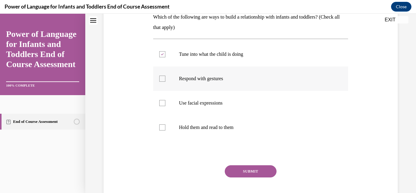
checkbox input "true"
click at [162, 103] on div at bounding box center [162, 103] width 6 height 6
click at [162, 103] on input "Use facial expressions" at bounding box center [162, 103] width 6 height 6
checkbox input "true"
click at [249, 171] on button "SUBMIT" at bounding box center [251, 171] width 52 height 12
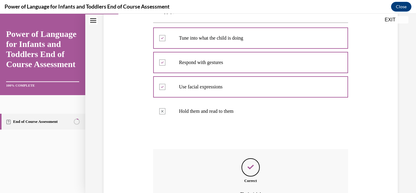
scroll to position [188, 0]
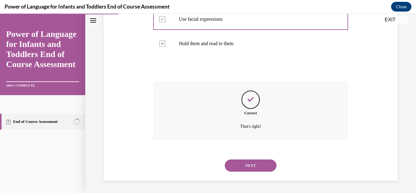
click at [251, 165] on button "NEXT" at bounding box center [251, 165] width 52 height 12
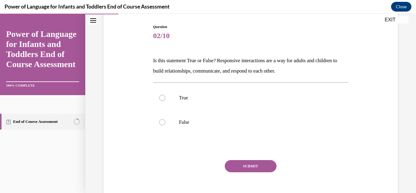
scroll to position [65, 0]
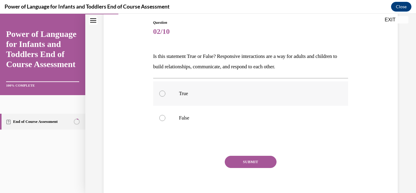
drag, startPoint x: 162, startPoint y: 93, endPoint x: 215, endPoint y: 94, distance: 53.7
click at [192, 88] on label "True" at bounding box center [250, 93] width 195 height 24
click at [160, 94] on div at bounding box center [162, 94] width 6 height 6
click at [160, 94] on input "True" at bounding box center [162, 94] width 6 height 6
radio input "true"
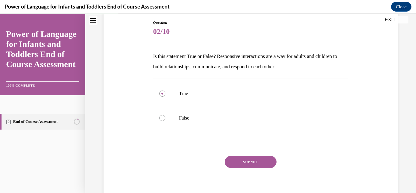
click at [250, 162] on button "SUBMIT" at bounding box center [251, 162] width 52 height 12
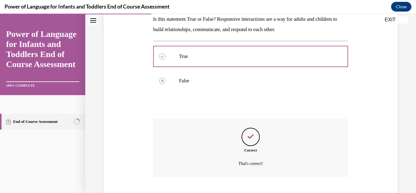
scroll to position [139, 0]
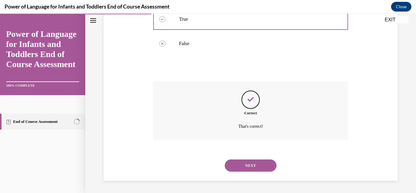
click at [250, 165] on button "NEXT" at bounding box center [251, 165] width 52 height 12
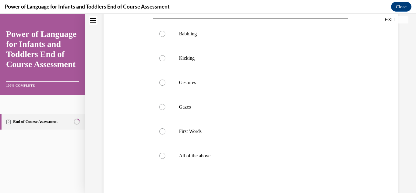
scroll to position [115, 0]
click at [161, 36] on div at bounding box center [162, 33] width 6 height 6
click at [161, 36] on input "Babbling" at bounding box center [162, 33] width 6 height 6
radio input "true"
click at [162, 60] on div at bounding box center [162, 57] width 6 height 6
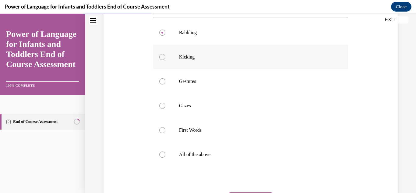
click at [162, 60] on input "Kicking" at bounding box center [162, 57] width 6 height 6
radio input "true"
click at [161, 84] on div at bounding box center [162, 81] width 6 height 6
click at [161, 84] on input "Gestures" at bounding box center [162, 81] width 6 height 6
radio input "true"
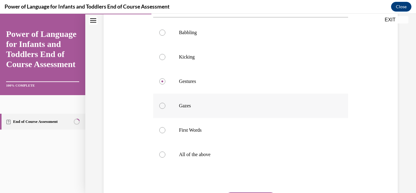
click at [162, 109] on div at bounding box center [162, 106] width 6 height 6
click at [162, 109] on input "Gazes" at bounding box center [162, 106] width 6 height 6
radio input "true"
click at [162, 133] on div at bounding box center [162, 130] width 6 height 6
click at [162, 133] on input "First Words" at bounding box center [162, 130] width 6 height 6
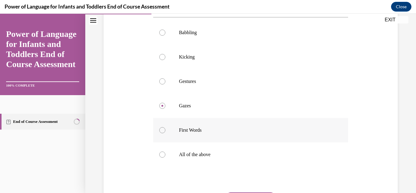
radio input "true"
click at [161, 158] on div at bounding box center [162, 154] width 6 height 6
click at [161, 158] on input "All of the above" at bounding box center [162, 154] width 6 height 6
radio input "true"
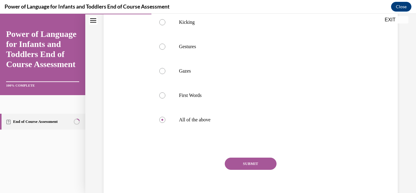
scroll to position [187, 0]
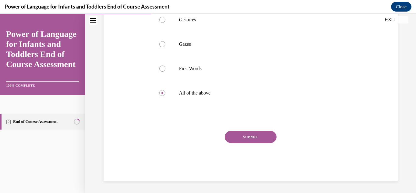
click at [268, 138] on button "SUBMIT" at bounding box center [251, 137] width 52 height 12
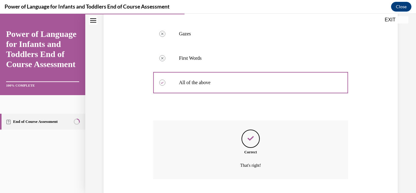
scroll to position [237, 0]
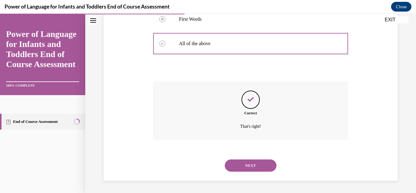
click at [264, 166] on button "NEXT" at bounding box center [251, 165] width 52 height 12
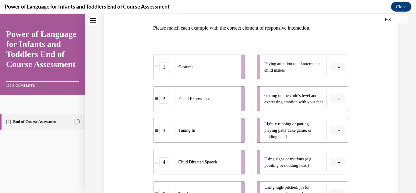
scroll to position [96, 0]
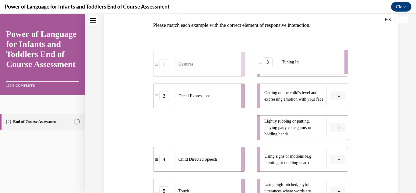
drag, startPoint x: 211, startPoint y: 128, endPoint x: 315, endPoint y: 62, distance: 122.6
click at [315, 62] on div "Tuning In" at bounding box center [310, 62] width 62 height 18
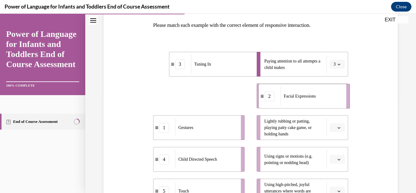
drag, startPoint x: 203, startPoint y: 96, endPoint x: 309, endPoint y: 97, distance: 105.4
click at [309, 97] on span "Facial Expressions" at bounding box center [300, 96] width 32 height 5
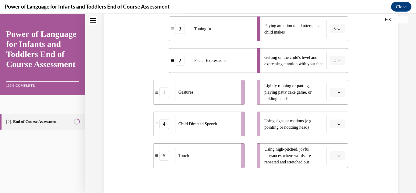
scroll to position [139, 0]
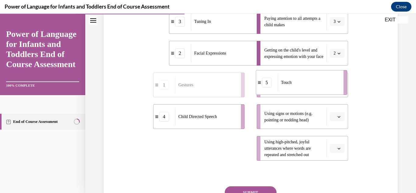
drag, startPoint x: 202, startPoint y: 146, endPoint x: 305, endPoint y: 80, distance: 122.0
click at [305, 80] on div "Touch" at bounding box center [309, 82] width 62 height 18
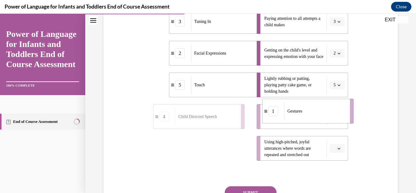
drag, startPoint x: 193, startPoint y: 151, endPoint x: 301, endPoint y: 114, distance: 115.0
click at [301, 114] on span "Gestures" at bounding box center [295, 111] width 15 height 6
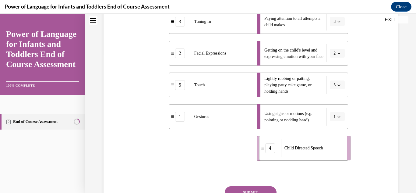
drag, startPoint x: 198, startPoint y: 151, endPoint x: 304, endPoint y: 151, distance: 106.1
click at [304, 151] on div "Child Directed Speech" at bounding box center [312, 148] width 62 height 18
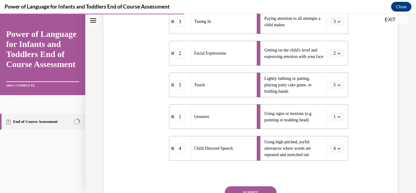
click at [265, 190] on button "SUBMIT" at bounding box center [251, 192] width 52 height 12
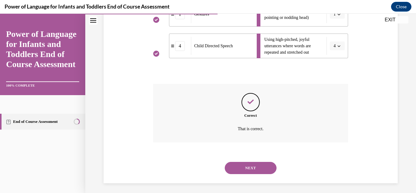
scroll to position [243, 0]
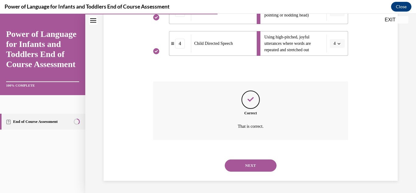
click at [258, 166] on button "NEXT" at bounding box center [251, 165] width 52 height 12
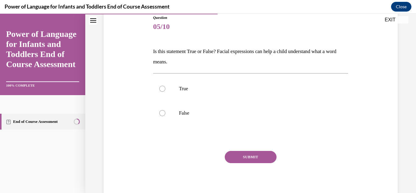
scroll to position [70, 0]
click at [160, 89] on div at bounding box center [162, 88] width 6 height 6
click at [160, 89] on input "True" at bounding box center [162, 88] width 6 height 6
radio input "true"
click at [233, 158] on button "SUBMIT" at bounding box center [251, 156] width 52 height 12
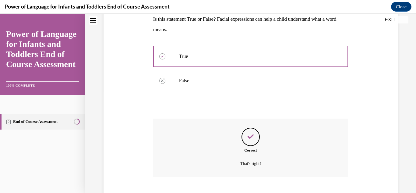
scroll to position [139, 0]
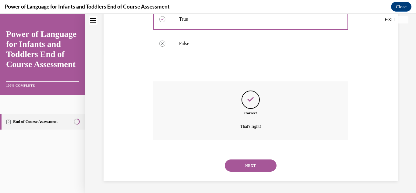
click at [254, 165] on button "NEXT" at bounding box center [251, 165] width 52 height 12
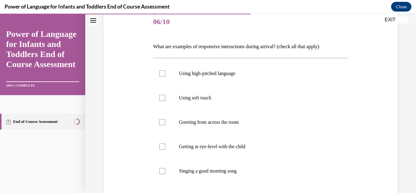
scroll to position [80, 0]
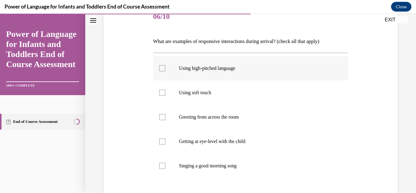
click at [162, 68] on div at bounding box center [162, 68] width 6 height 6
click at [162, 68] on input "Using high-pitched language" at bounding box center [162, 68] width 6 height 6
checkbox input "true"
click at [161, 93] on div at bounding box center [162, 93] width 6 height 6
click at [161, 93] on input "Using soft touch" at bounding box center [162, 93] width 6 height 6
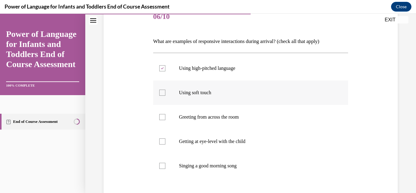
checkbox input "true"
click at [165, 130] on label "Getting at eye-level with the child" at bounding box center [250, 141] width 195 height 24
click at [165, 138] on input "Getting at eye-level with the child" at bounding box center [162, 141] width 6 height 6
checkbox input "true"
click at [161, 164] on div at bounding box center [162, 166] width 6 height 6
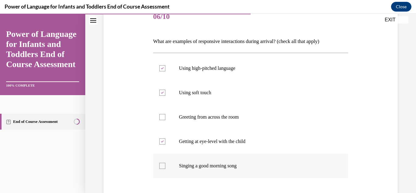
click at [161, 164] on input "Singing a good morning song" at bounding box center [162, 166] width 6 height 6
checkbox input "true"
click at [161, 117] on div at bounding box center [162, 117] width 6 height 6
click at [161, 117] on input "Greeting from across the room" at bounding box center [162, 117] width 6 height 6
checkbox input "true"
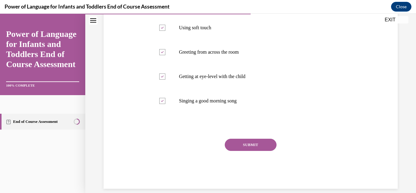
scroll to position [153, 0]
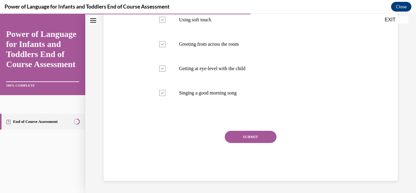
click at [268, 137] on button "SUBMIT" at bounding box center [251, 137] width 52 height 12
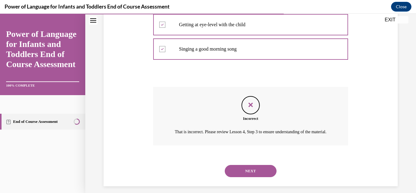
scroll to position [209, 0]
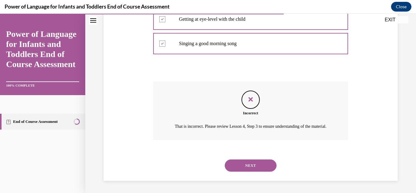
click at [264, 166] on button "NEXT" at bounding box center [251, 165] width 52 height 12
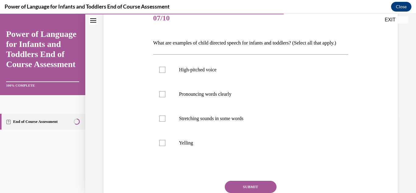
scroll to position [80, 0]
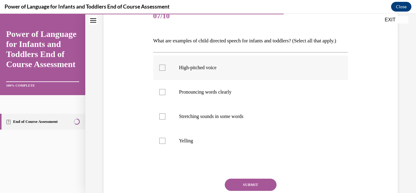
click at [162, 71] on div at bounding box center [162, 68] width 6 height 6
click at [162, 71] on input "High-pitched voice" at bounding box center [162, 68] width 6 height 6
checkbox input "true"
click at [161, 95] on div at bounding box center [162, 92] width 6 height 6
click at [161, 95] on input "Pronouncing words clearly" at bounding box center [162, 92] width 6 height 6
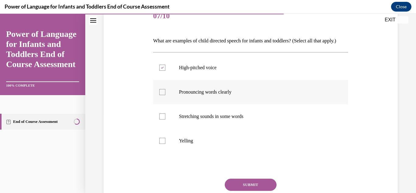
checkbox input "true"
click at [162, 119] on div at bounding box center [162, 116] width 6 height 6
click at [162, 119] on input "Stretching sounds in some words" at bounding box center [162, 116] width 6 height 6
checkbox input "true"
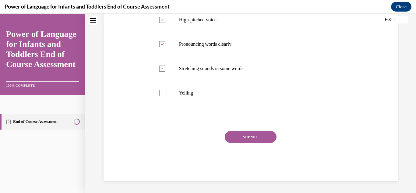
scroll to position [139, 0]
click at [265, 134] on button "SUBMIT" at bounding box center [251, 137] width 52 height 12
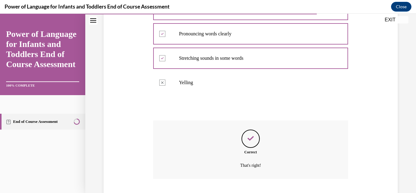
scroll to position [188, 0]
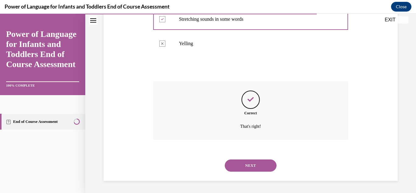
click at [262, 167] on button "NEXT" at bounding box center [251, 165] width 52 height 12
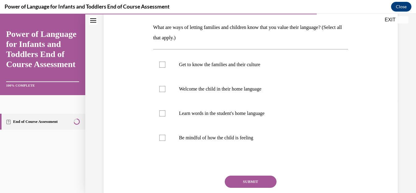
scroll to position [93, 0]
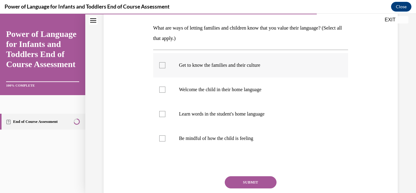
click at [161, 67] on div at bounding box center [162, 65] width 6 height 6
click at [161, 67] on input "Get to know the families and their culture" at bounding box center [162, 65] width 6 height 6
checkbox input "true"
click at [162, 89] on div at bounding box center [162, 90] width 6 height 6
click at [162, 89] on input "Welcome the child in their home language" at bounding box center [162, 90] width 6 height 6
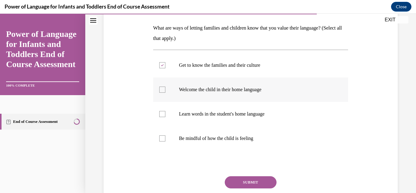
checkbox input "true"
click at [161, 115] on div at bounding box center [162, 114] width 6 height 6
click at [161, 115] on input "Learn words in the student's home language" at bounding box center [162, 114] width 6 height 6
checkbox input "true"
click at [234, 183] on button "SUBMIT" at bounding box center [251, 182] width 52 height 12
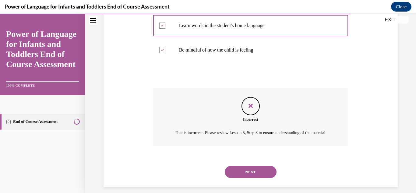
scroll to position [195, 0]
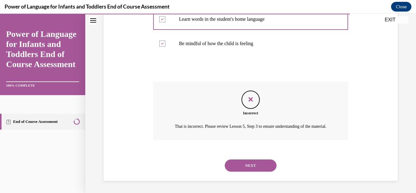
click at [269, 163] on button "NEXT" at bounding box center [251, 165] width 52 height 12
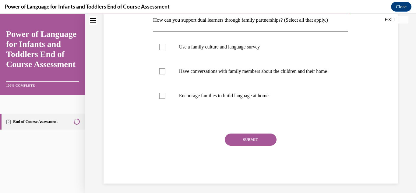
scroll to position [103, 0]
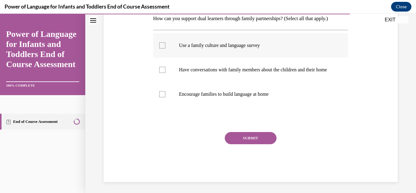
click at [161, 43] on div at bounding box center [162, 45] width 6 height 6
click at [161, 43] on input "Use a family culture and language survey" at bounding box center [162, 45] width 6 height 6
checkbox input "true"
click at [162, 73] on div at bounding box center [162, 70] width 6 height 6
click at [162, 73] on input "Have conversations with family members about the children and their home" at bounding box center [162, 70] width 6 height 6
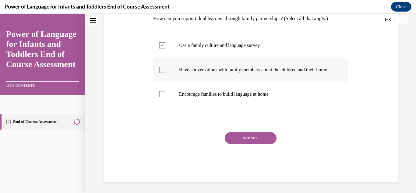
checkbox input "true"
click at [238, 143] on button "SUBMIT" at bounding box center [251, 138] width 52 height 12
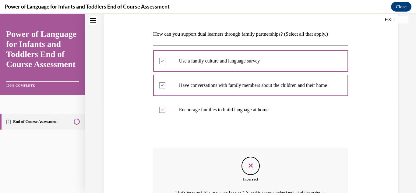
scroll to position [167, 0]
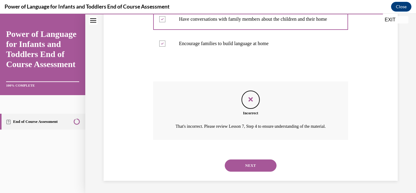
click at [265, 166] on button "NEXT" at bounding box center [251, 165] width 52 height 12
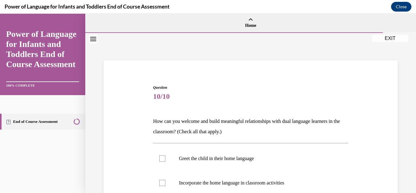
drag, startPoint x: 411, startPoint y: 103, endPoint x: 416, endPoint y: 123, distance: 20.2
click at [411, 123] on div "Home Question 09/10 How can you support dual learners through family partnershi…" at bounding box center [250, 103] width 331 height 179
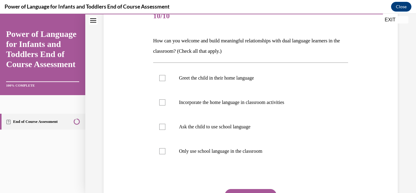
scroll to position [81, 0]
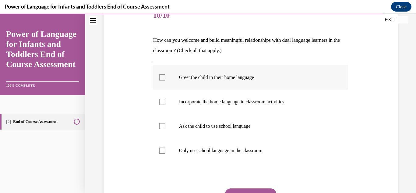
click at [163, 75] on div at bounding box center [162, 77] width 6 height 6
click at [163, 75] on input "Greet the child in their home language" at bounding box center [162, 77] width 6 height 6
checkbox input "true"
click at [160, 102] on div at bounding box center [162, 102] width 6 height 6
click at [160, 102] on input "Incorporate the home language in classroom activities" at bounding box center [162, 102] width 6 height 6
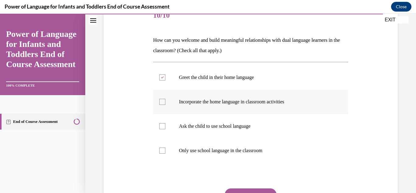
checkbox input "true"
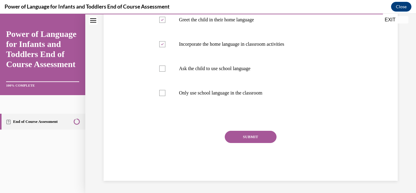
click at [265, 136] on button "SUBMIT" at bounding box center [251, 137] width 52 height 12
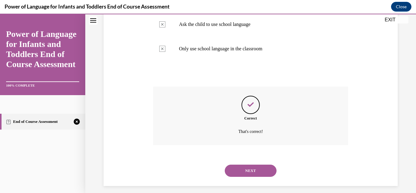
scroll to position [188, 0]
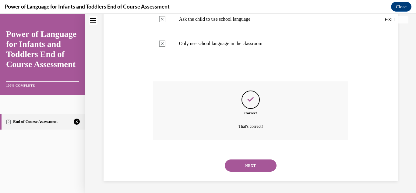
click at [263, 165] on button "NEXT" at bounding box center [251, 165] width 52 height 12
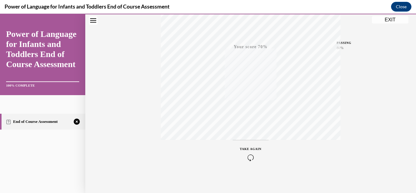
scroll to position [133, 0]
click at [247, 155] on icon "button" at bounding box center [251, 155] width 22 height 7
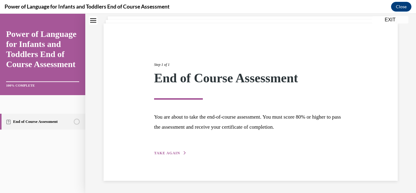
scroll to position [37, 0]
click at [247, 155] on div "Step 1 of 1 End of Course Assessment You are about to take the end-of-course as…" at bounding box center [251, 102] width 202 height 108
click at [164, 152] on span "TAKE AGAIN" at bounding box center [167, 153] width 26 height 4
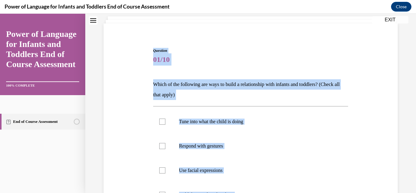
click at [140, 126] on div "Question 01/10 Which of the following are ways to build a relationship with inf…" at bounding box center [250, 156] width 297 height 253
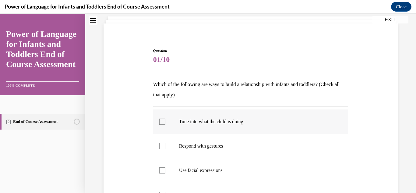
click at [161, 121] on div at bounding box center [162, 122] width 6 height 6
click at [161, 121] on input "Tune into what the child is doing" at bounding box center [162, 122] width 6 height 6
checkbox input "true"
click at [162, 144] on div at bounding box center [162, 146] width 6 height 6
click at [162, 144] on input "Respond with gestures" at bounding box center [162, 146] width 6 height 6
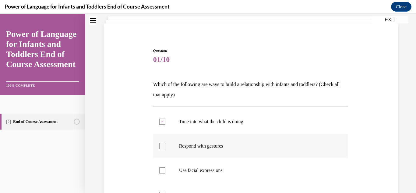
checkbox input "true"
click at [162, 170] on div at bounding box center [162, 170] width 6 height 6
click at [162, 170] on input "Use facial expressions" at bounding box center [162, 170] width 6 height 6
checkbox input "true"
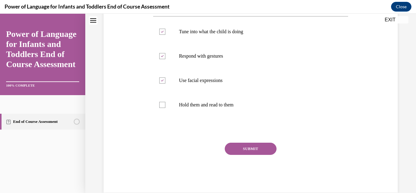
scroll to position [127, 0]
click at [250, 147] on button "SUBMIT" at bounding box center [251, 148] width 52 height 12
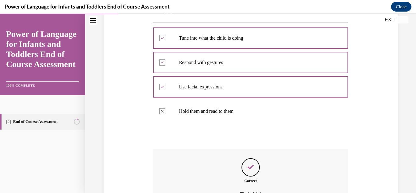
scroll to position [188, 0]
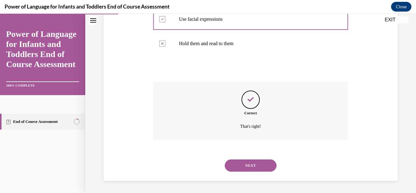
click at [258, 166] on button "NEXT" at bounding box center [251, 165] width 52 height 12
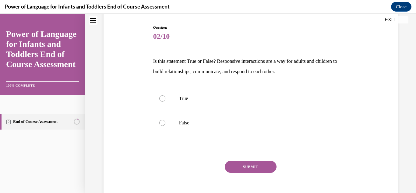
scroll to position [62, 0]
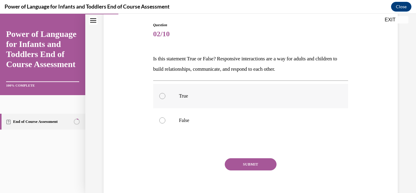
click at [161, 95] on div at bounding box center [162, 96] width 6 height 6
click at [161, 95] on input "True" at bounding box center [162, 96] width 6 height 6
radio input "true"
click at [255, 166] on button "SUBMIT" at bounding box center [251, 164] width 52 height 12
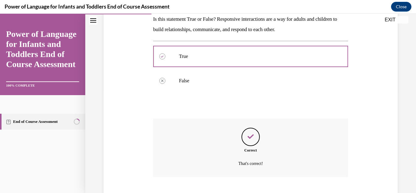
scroll to position [139, 0]
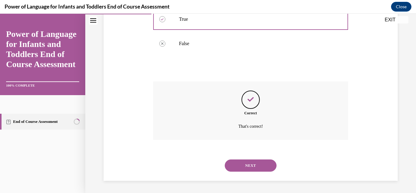
click at [255, 164] on button "NEXT" at bounding box center [251, 165] width 52 height 12
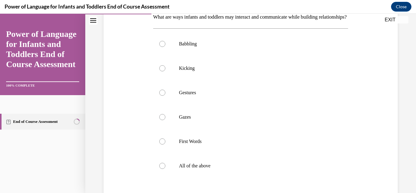
scroll to position [105, 0]
click at [161, 46] on div at bounding box center [162, 43] width 6 height 6
click at [161, 46] on input "Babbling" at bounding box center [162, 43] width 6 height 6
radio input "true"
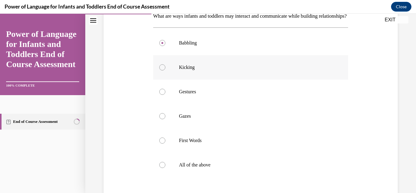
click at [161, 70] on div at bounding box center [162, 67] width 6 height 6
click at [161, 70] on input "Kicking" at bounding box center [162, 67] width 6 height 6
radio input "true"
click at [161, 95] on div at bounding box center [162, 92] width 6 height 6
click at [161, 95] on input "Gestures" at bounding box center [162, 92] width 6 height 6
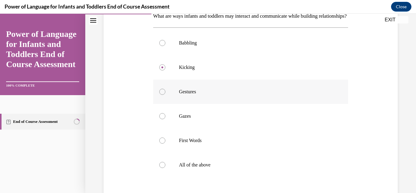
radio input "true"
click at [161, 168] on div at bounding box center [162, 165] width 6 height 6
click at [161, 168] on input "All of the above" at bounding box center [162, 165] width 6 height 6
radio input "true"
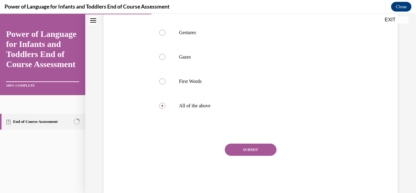
scroll to position [187, 0]
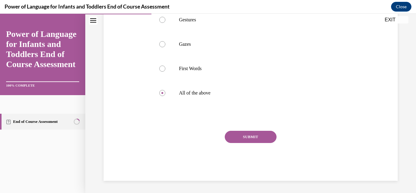
click at [267, 137] on button "SUBMIT" at bounding box center [251, 137] width 52 height 12
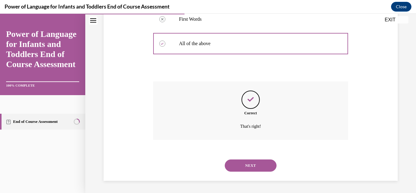
scroll to position [237, 0]
click at [256, 169] on button "NEXT" at bounding box center [251, 165] width 52 height 12
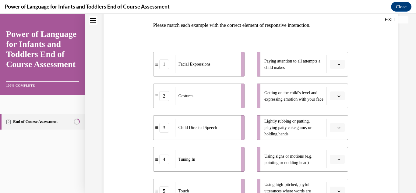
scroll to position [99, 0]
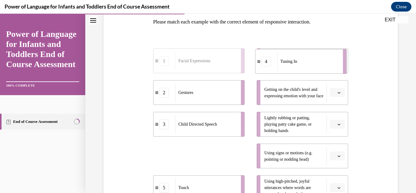
drag, startPoint x: 200, startPoint y: 161, endPoint x: 302, endPoint y: 66, distance: 139.3
click at [302, 66] on div "Tuning In" at bounding box center [308, 61] width 62 height 18
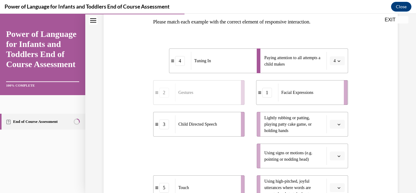
drag, startPoint x: 196, startPoint y: 157, endPoint x: 299, endPoint y: 94, distance: 120.9
click at [299, 94] on span "Facial Expressions" at bounding box center [298, 92] width 32 height 5
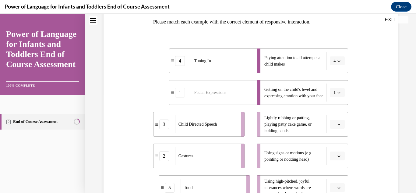
scroll to position [105, 0]
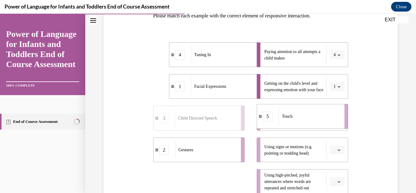
drag, startPoint x: 208, startPoint y: 189, endPoint x: 311, endPoint y: 104, distance: 133.8
click at [311, 104] on li "5 Touch" at bounding box center [302, 116] width 91 height 25
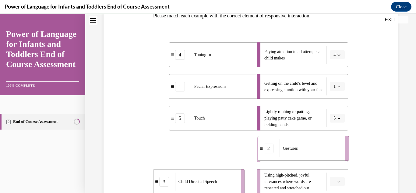
drag, startPoint x: 205, startPoint y: 150, endPoint x: 310, endPoint y: 148, distance: 104.8
click at [310, 148] on div "Gestures" at bounding box center [311, 148] width 62 height 18
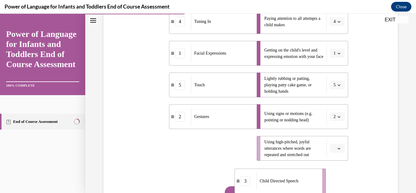
scroll to position [156, 0]
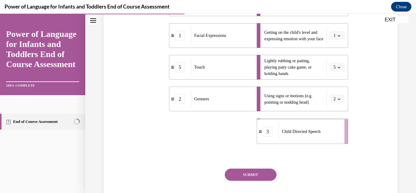
drag, startPoint x: 204, startPoint y: 183, endPoint x: 308, endPoint y: 124, distance: 119.7
click at [308, 124] on div "Child Directed Speech" at bounding box center [310, 132] width 62 height 18
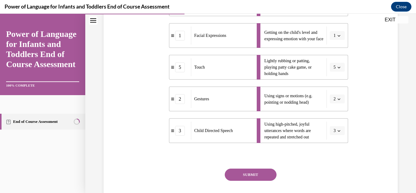
click at [252, 175] on button "SUBMIT" at bounding box center [251, 175] width 52 height 12
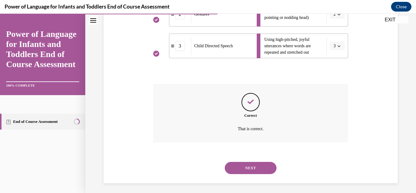
scroll to position [243, 0]
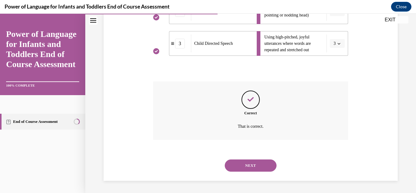
click at [253, 166] on button "NEXT" at bounding box center [251, 165] width 52 height 12
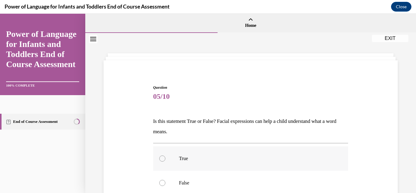
click at [161, 158] on div at bounding box center [162, 158] width 6 height 6
click at [161, 158] on input "True" at bounding box center [162, 158] width 6 height 6
radio input "true"
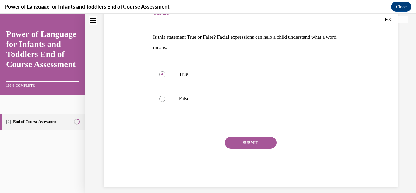
scroll to position [87, 0]
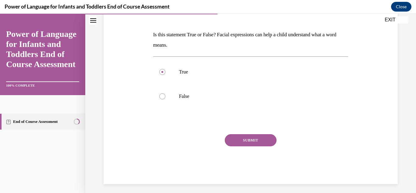
click at [268, 139] on button "SUBMIT" at bounding box center [251, 140] width 52 height 12
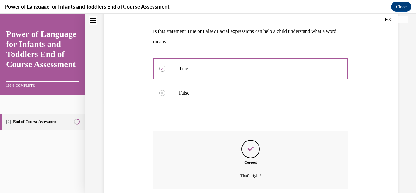
scroll to position [139, 0]
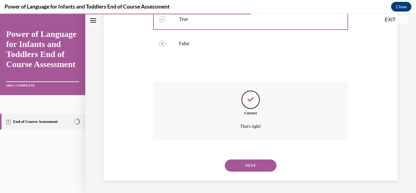
click at [257, 165] on button "NEXT" at bounding box center [251, 165] width 52 height 12
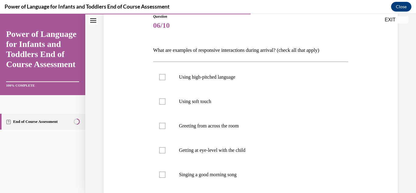
scroll to position [74, 0]
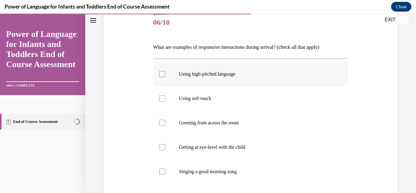
click at [161, 73] on div at bounding box center [162, 74] width 6 height 6
click at [161, 73] on input "Using high-pitched language" at bounding box center [162, 74] width 6 height 6
checkbox input "true"
click at [160, 98] on div at bounding box center [162, 98] width 6 height 6
click at [160, 98] on input "Using soft touch" at bounding box center [162, 98] width 6 height 6
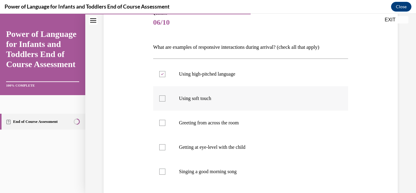
checkbox input "true"
click at [161, 146] on div at bounding box center [162, 147] width 6 height 6
click at [161, 146] on input "Getting at eye-level with the child" at bounding box center [162, 147] width 6 height 6
checkbox input "true"
click at [161, 171] on div at bounding box center [162, 172] width 6 height 6
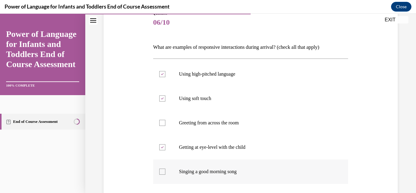
click at [161, 171] on input "Singing a good morning song" at bounding box center [162, 172] width 6 height 6
checkbox input "true"
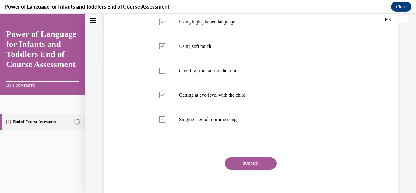
scroll to position [127, 0]
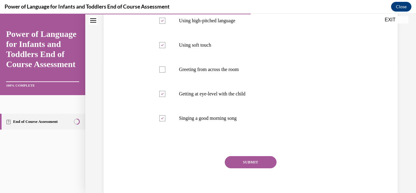
click at [262, 161] on button "SUBMIT" at bounding box center [251, 162] width 52 height 12
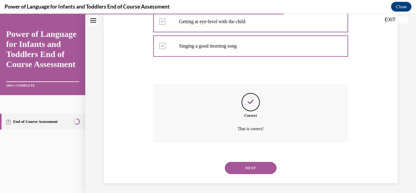
scroll to position [202, 0]
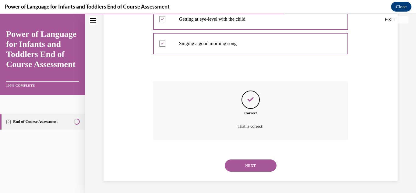
click at [262, 165] on button "NEXT" at bounding box center [251, 165] width 52 height 12
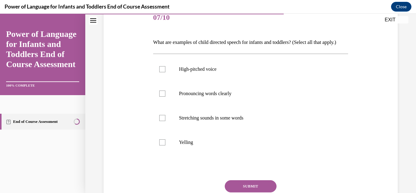
scroll to position [82, 0]
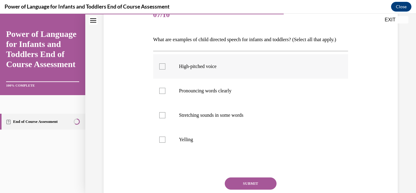
click at [162, 69] on div at bounding box center [162, 66] width 6 height 6
click at [162, 69] on input "High-pitched voice" at bounding box center [162, 66] width 6 height 6
checkbox input "true"
click at [162, 94] on div at bounding box center [162, 91] width 6 height 6
click at [162, 94] on input "Pronouncing words clearly" at bounding box center [162, 91] width 6 height 6
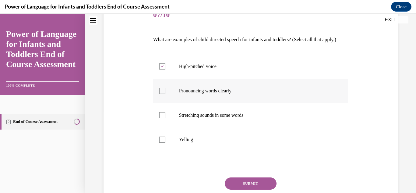
checkbox input "true"
click at [162, 118] on div at bounding box center [162, 115] width 6 height 6
click at [162, 118] on input "Stretching sounds in some words" at bounding box center [162, 115] width 6 height 6
checkbox input "true"
click at [236, 190] on button "SUBMIT" at bounding box center [251, 183] width 52 height 12
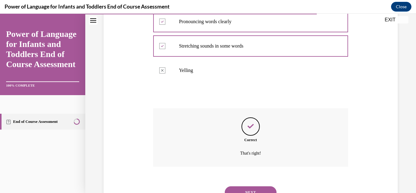
scroll to position [188, 0]
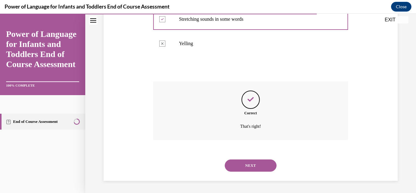
click at [241, 166] on button "NEXT" at bounding box center [251, 165] width 52 height 12
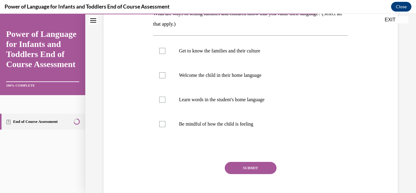
scroll to position [109, 0]
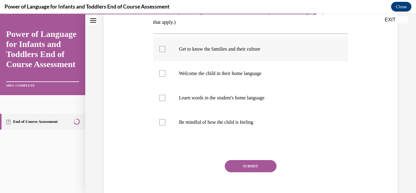
click at [160, 49] on div at bounding box center [162, 49] width 6 height 6
click at [160, 49] on input "Get to know the families and their culture" at bounding box center [162, 49] width 6 height 6
checkbox input "true"
click at [161, 73] on div at bounding box center [162, 73] width 6 height 6
click at [161, 73] on input "Welcome the child in their home language" at bounding box center [162, 73] width 6 height 6
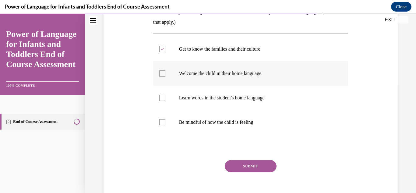
checkbox input "true"
click at [162, 98] on div at bounding box center [162, 98] width 6 height 6
click at [162, 98] on input "Learn words in the student's home language" at bounding box center [162, 98] width 6 height 6
checkbox input "true"
click at [162, 122] on div at bounding box center [162, 122] width 6 height 6
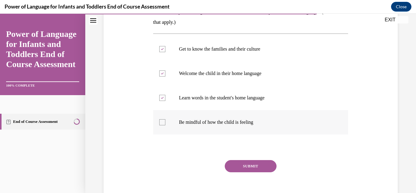
click at [162, 122] on input "Be mindful of how the child is feeling" at bounding box center [162, 122] width 6 height 6
checkbox input "true"
click at [233, 165] on button "SUBMIT" at bounding box center [251, 166] width 52 height 12
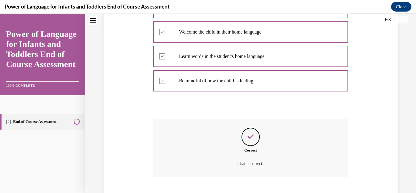
scroll to position [188, 0]
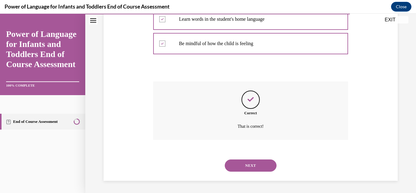
click at [233, 165] on button "NEXT" at bounding box center [251, 165] width 52 height 12
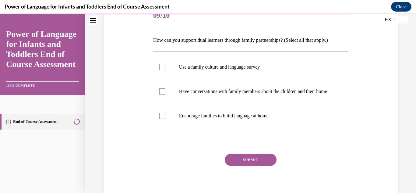
scroll to position [82, 0]
click at [160, 66] on div at bounding box center [162, 66] width 6 height 6
click at [160, 66] on input "Use a family culture and language survey" at bounding box center [162, 66] width 6 height 6
checkbox input "true"
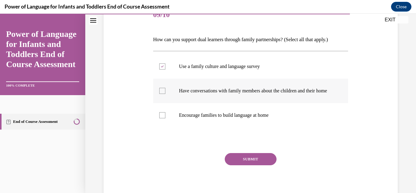
click at [163, 94] on div at bounding box center [162, 91] width 6 height 6
click at [163, 94] on input "Have conversations with family members about the children and their home" at bounding box center [162, 91] width 6 height 6
checkbox input "true"
click at [162, 118] on div at bounding box center [162, 115] width 6 height 6
click at [162, 118] on input "Encourage families to build language at home" at bounding box center [162, 115] width 6 height 6
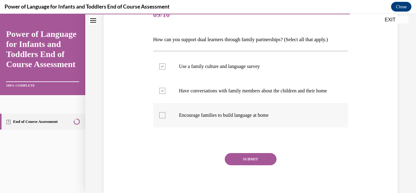
checkbox input "true"
click at [237, 164] on button "SUBMIT" at bounding box center [251, 159] width 52 height 12
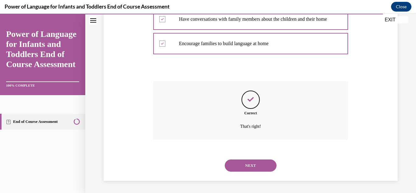
scroll to position [159, 0]
click at [237, 166] on button "NEXT" at bounding box center [251, 165] width 52 height 12
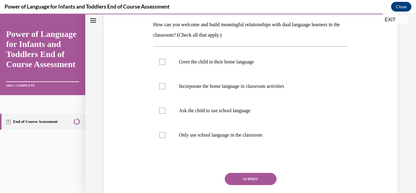
scroll to position [98, 0]
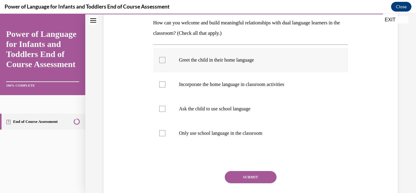
click at [161, 58] on div at bounding box center [162, 60] width 6 height 6
click at [161, 58] on input "Greet the child in their home language" at bounding box center [162, 60] width 6 height 6
checkbox input "true"
click at [161, 83] on div at bounding box center [162, 84] width 6 height 6
click at [161, 83] on input "Incorporate the home language in classroom activities" at bounding box center [162, 84] width 6 height 6
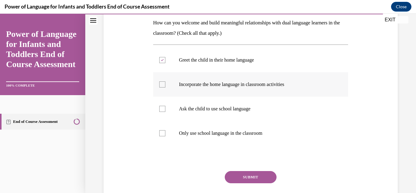
checkbox input "true"
click at [230, 176] on button "SUBMIT" at bounding box center [251, 177] width 52 height 12
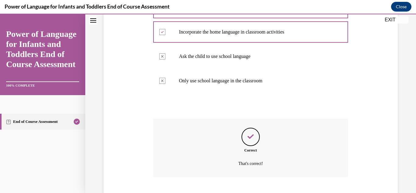
scroll to position [188, 0]
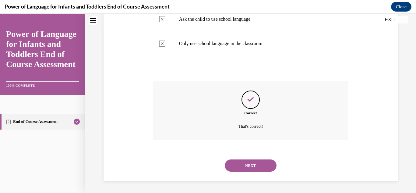
click at [234, 165] on button "NEXT" at bounding box center [251, 165] width 52 height 12
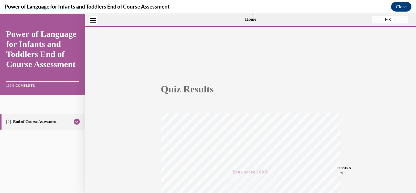
scroll to position [5, 0]
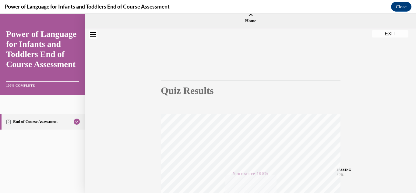
click at [378, 34] on button "EXIT" at bounding box center [390, 33] width 37 height 7
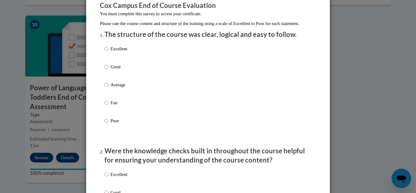
scroll to position [68, 0]
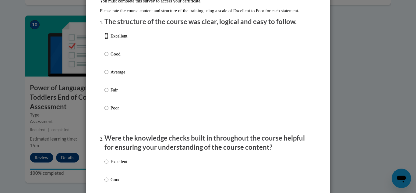
click at [105, 39] on input "Excellent" at bounding box center [107, 36] width 4 height 7
radio input "true"
click at [105, 165] on input "Excellent" at bounding box center [107, 161] width 4 height 7
radio input "true"
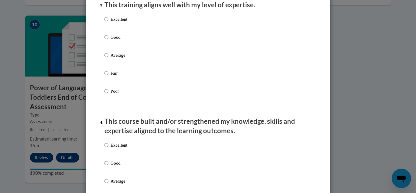
scroll to position [322, 0]
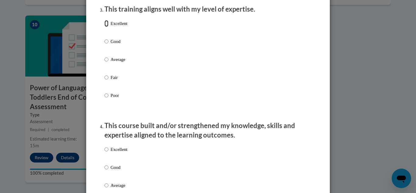
click at [105, 27] on input "Excellent" at bounding box center [107, 23] width 4 height 7
radio input "true"
drag, startPoint x: 104, startPoint y: 154, endPoint x: 142, endPoint y: 147, distance: 39.4
click at [105, 153] on input "Excellent" at bounding box center [107, 149] width 4 height 7
radio input "true"
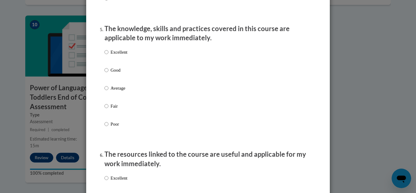
scroll to position [547, 0]
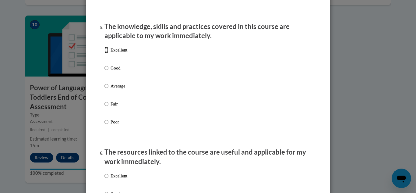
drag, startPoint x: 104, startPoint y: 55, endPoint x: 147, endPoint y: 51, distance: 42.8
click at [105, 53] on input "Excellent" at bounding box center [107, 50] width 4 height 7
radio input "true"
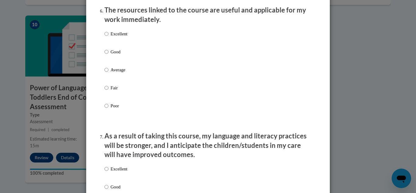
scroll to position [691, 0]
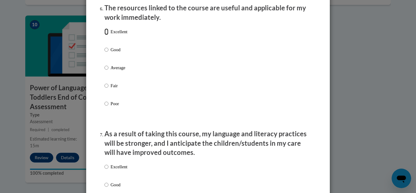
click at [105, 35] on input "Excellent" at bounding box center [107, 31] width 4 height 7
radio input "true"
click at [105, 170] on input "Excellent" at bounding box center [107, 166] width 4 height 7
radio input "true"
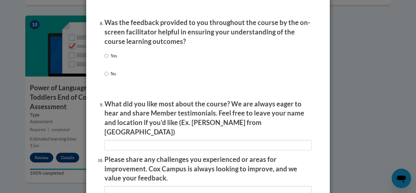
scroll to position [944, 0]
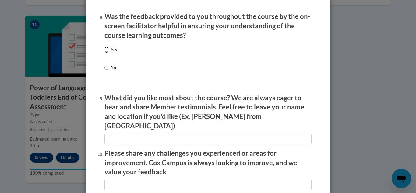
click at [105, 53] on input "Yes" at bounding box center [107, 49] width 4 height 7
radio input "true"
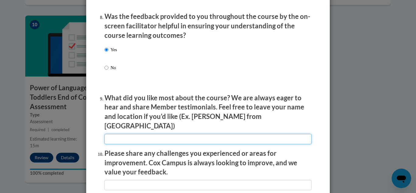
click at [121, 134] on input "textbox" at bounding box center [208, 139] width 207 height 10
type input "very clear"
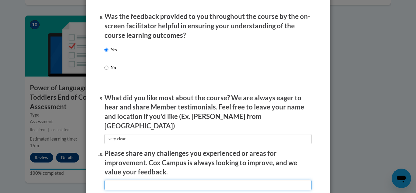
click at [117, 180] on input "textbox" at bounding box center [208, 185] width 207 height 10
type input "no challenges"
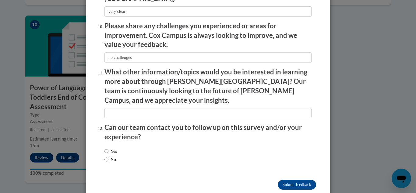
scroll to position [1073, 0]
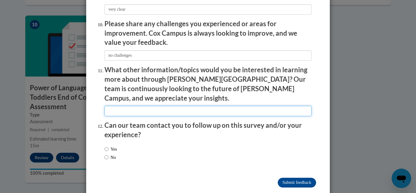
click at [126, 106] on input "textbox" at bounding box center [208, 111] width 207 height 10
type input "behaviors"
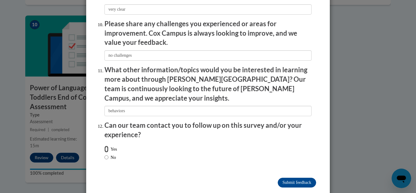
click at [105, 146] on input "Yes" at bounding box center [107, 149] width 4 height 7
radio input "true"
click at [281, 178] on input "Submit feedback" at bounding box center [297, 183] width 38 height 10
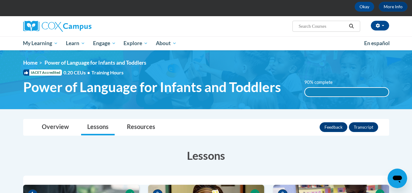
scroll to position [27, 0]
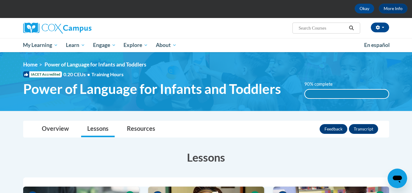
click at [341, 95] on div "90% complete" at bounding box center [346, 94] width 83 height 9
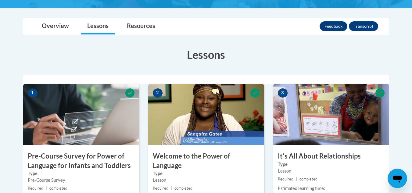
scroll to position [0, 0]
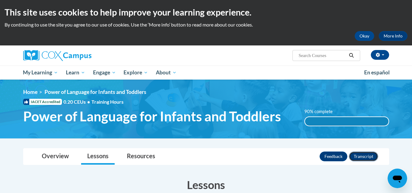
click at [367, 156] on button "Transcript" at bounding box center [363, 156] width 29 height 10
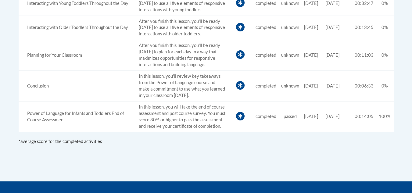
scroll to position [434, 0]
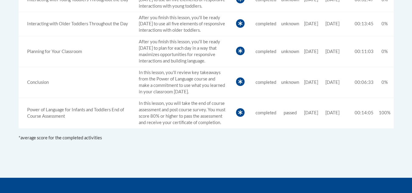
click at [238, 81] on icon at bounding box center [240, 81] width 4 height 5
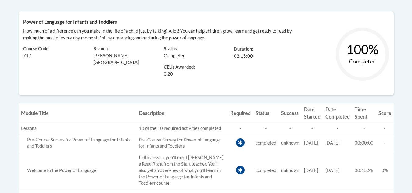
scroll to position [93, 0]
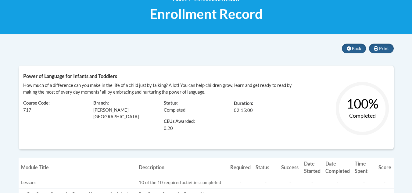
click at [359, 108] on text "100%" at bounding box center [362, 103] width 32 height 15
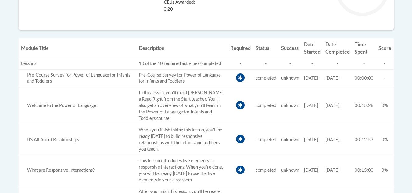
scroll to position [203, 0]
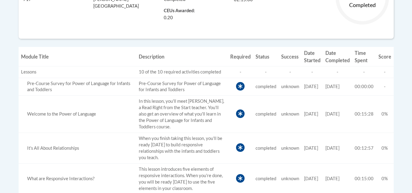
drag, startPoint x: 386, startPoint y: 86, endPoint x: 384, endPoint y: 100, distance: 14.1
click at [385, 86] on td "Score -" at bounding box center [385, 87] width 18 height 18
click at [384, 114] on span "0%" at bounding box center [384, 113] width 6 height 5
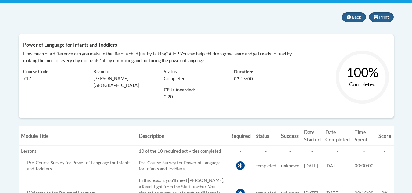
scroll to position [0, 0]
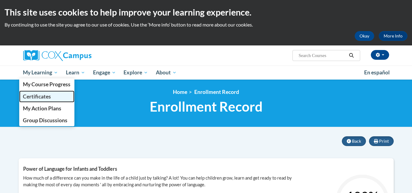
click at [38, 97] on span "Certificates" at bounding box center [37, 96] width 28 height 6
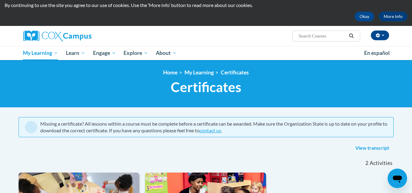
scroll to position [19, 0]
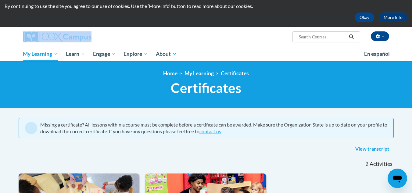
drag, startPoint x: 402, startPoint y: 29, endPoint x: 401, endPoint y: 23, distance: 5.9
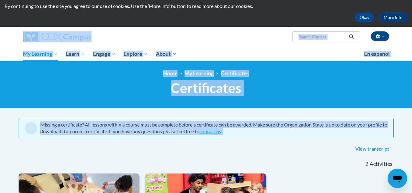
drag, startPoint x: 401, startPoint y: 23, endPoint x: 329, endPoint y: 157, distance: 151.7
click at [295, 171] on div "2 Activities CEUs" at bounding box center [334, 164] width 128 height 19
click at [239, 72] on link "Certificates" at bounding box center [235, 73] width 28 height 6
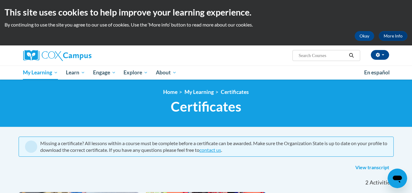
click at [27, 104] on h1 "Certificates New Page_Certificates" at bounding box center [206, 106] width 375 height 16
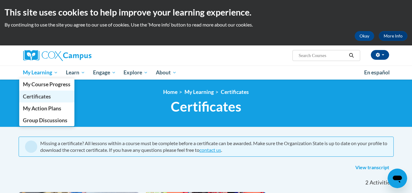
click at [43, 97] on span "Certificates" at bounding box center [37, 96] width 28 height 6
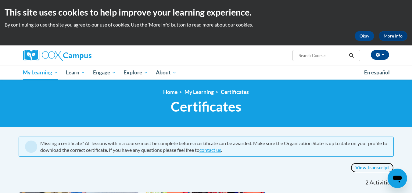
click at [373, 167] on link "View transcript" at bounding box center [371, 168] width 43 height 10
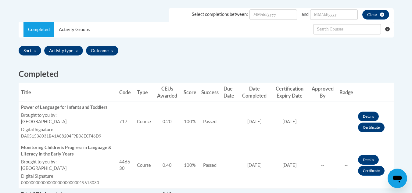
scroll to position [186, 0]
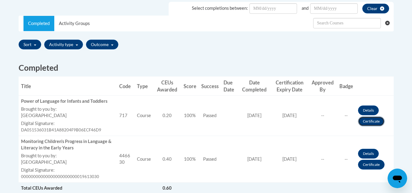
click at [375, 122] on link "Certificate" at bounding box center [371, 121] width 27 height 10
